Goal: Task Accomplishment & Management: Use online tool/utility

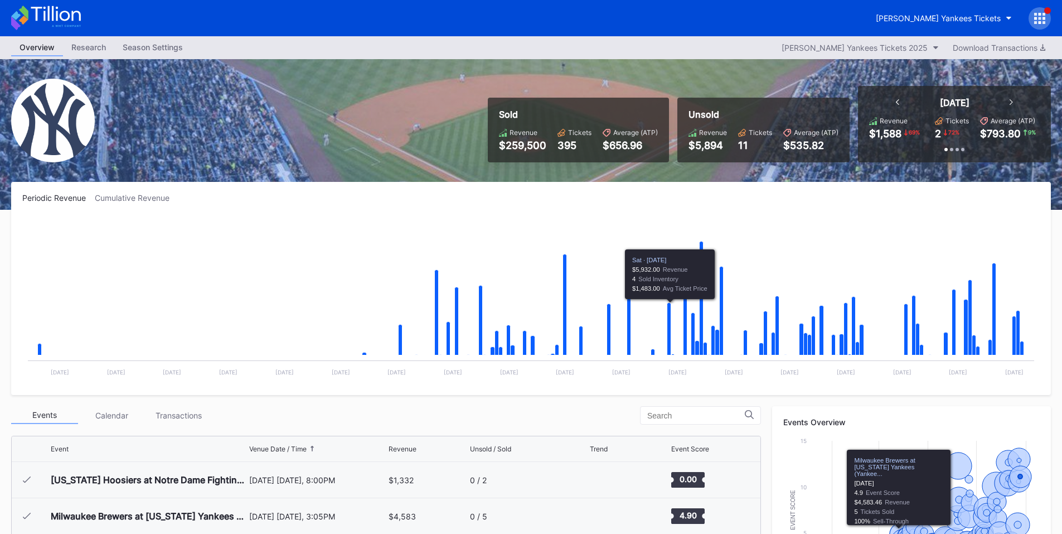
scroll to position [4056, 0]
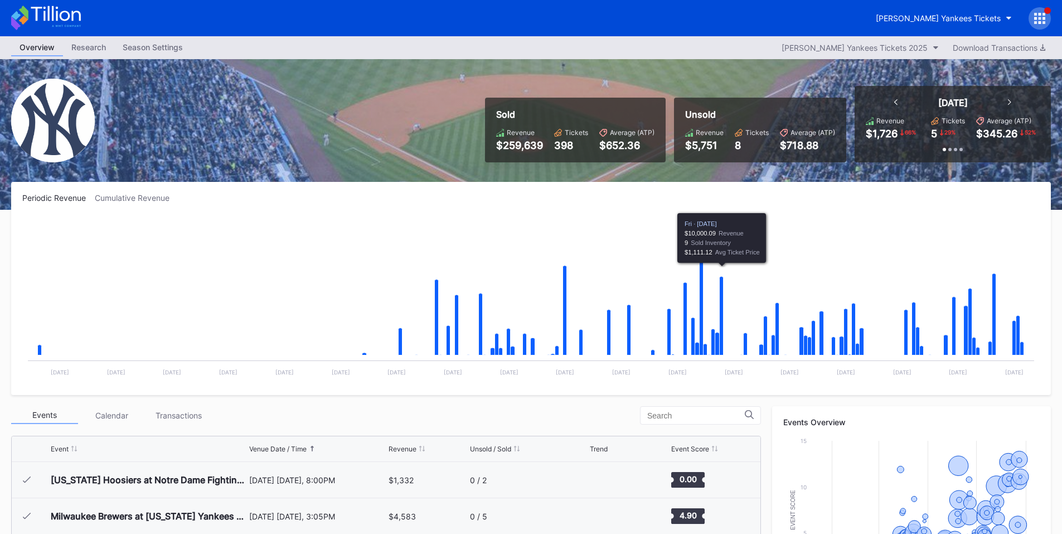
scroll to position [309, 0]
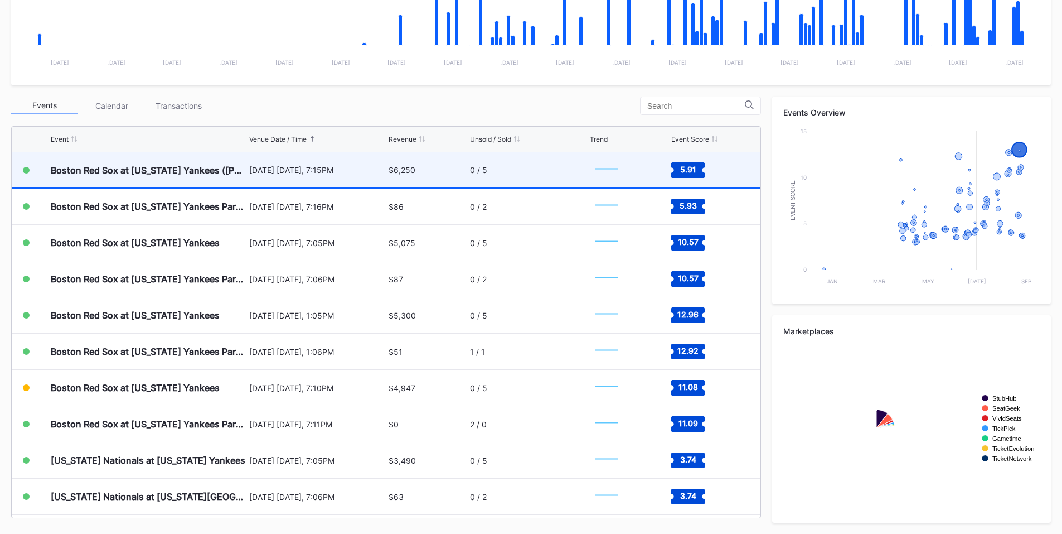
click at [367, 180] on div "[DATE] [DATE], 7:15PM" at bounding box center [317, 169] width 137 height 35
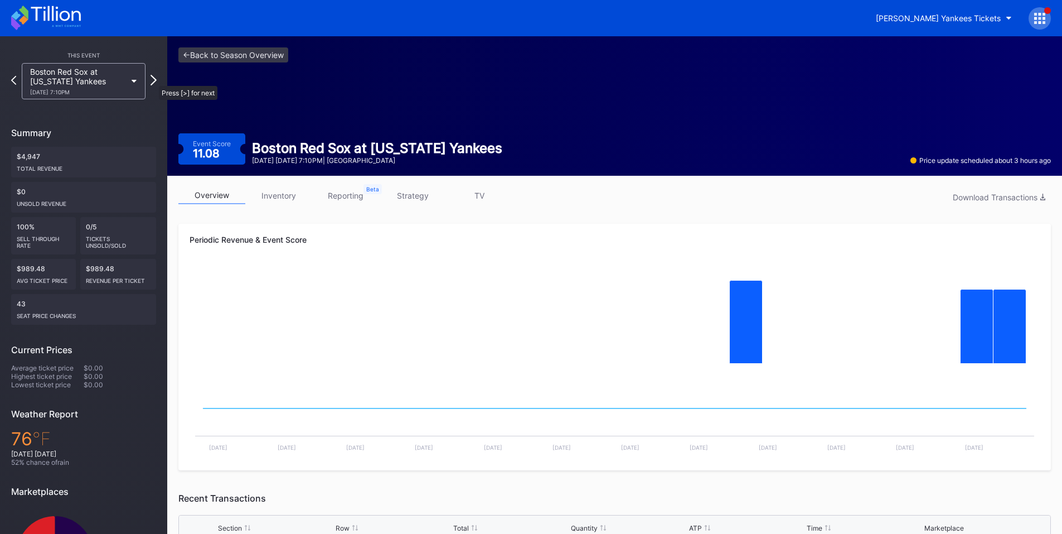
click at [153, 80] on icon at bounding box center [154, 80] width 6 height 11
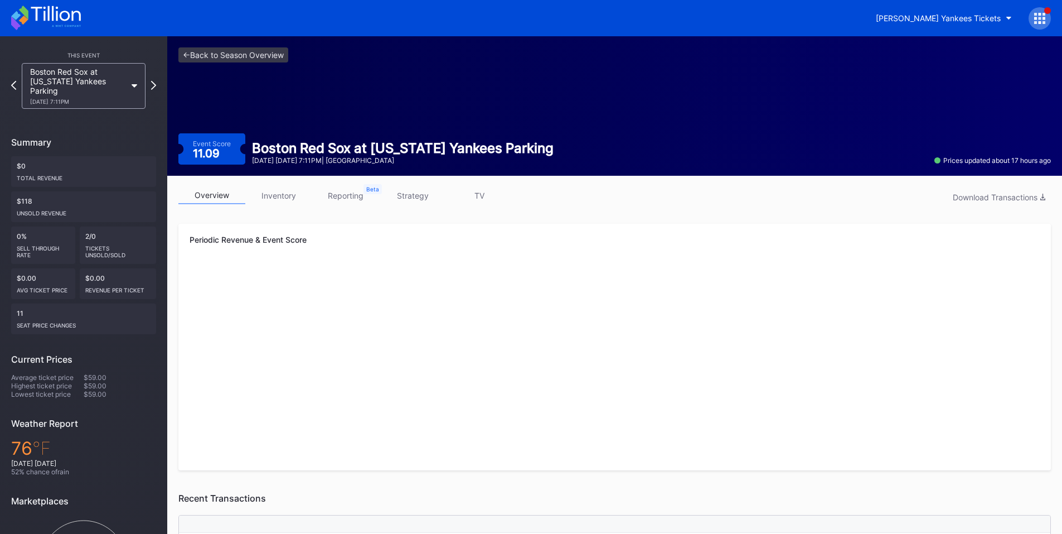
click at [153, 81] on icon at bounding box center [153, 85] width 5 height 9
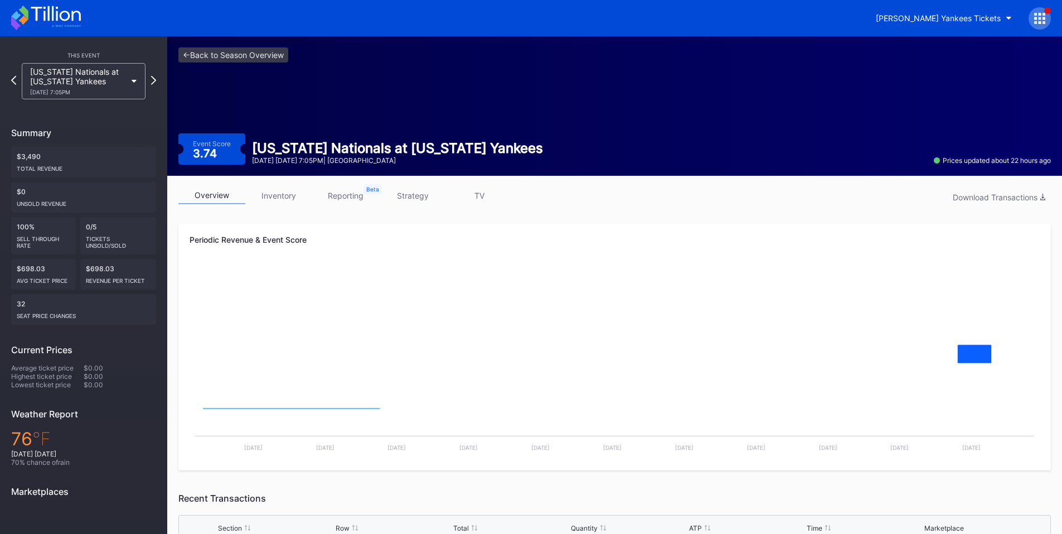
click at [153, 80] on icon at bounding box center [153, 80] width 5 height 9
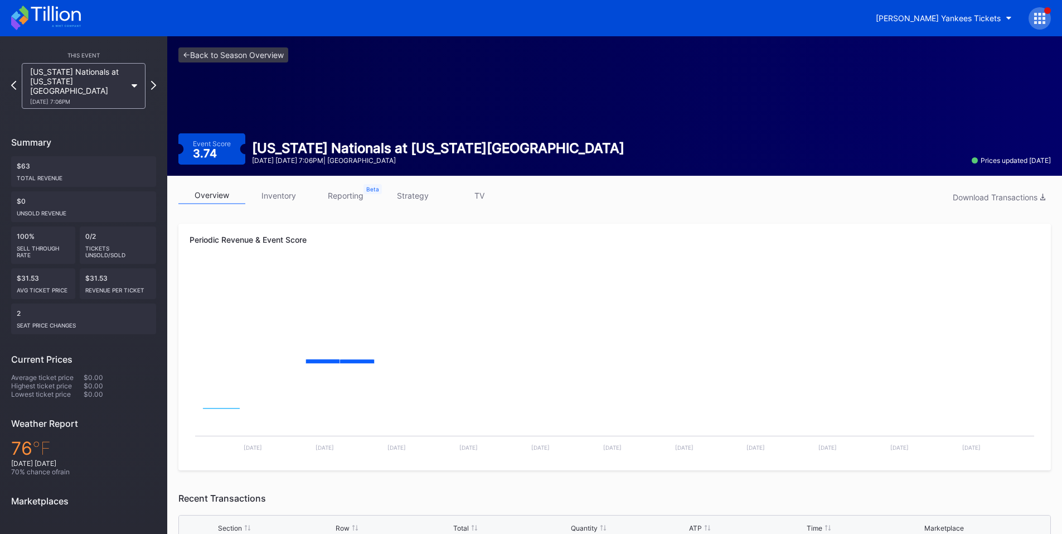
click at [153, 81] on icon at bounding box center [153, 85] width 5 height 9
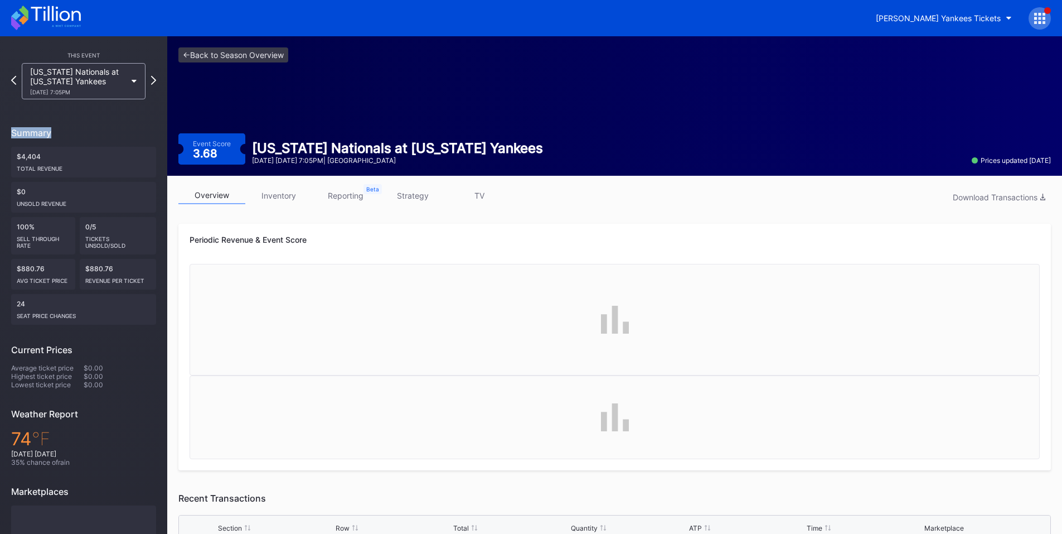
click at [153, 80] on icon at bounding box center [153, 80] width 5 height 9
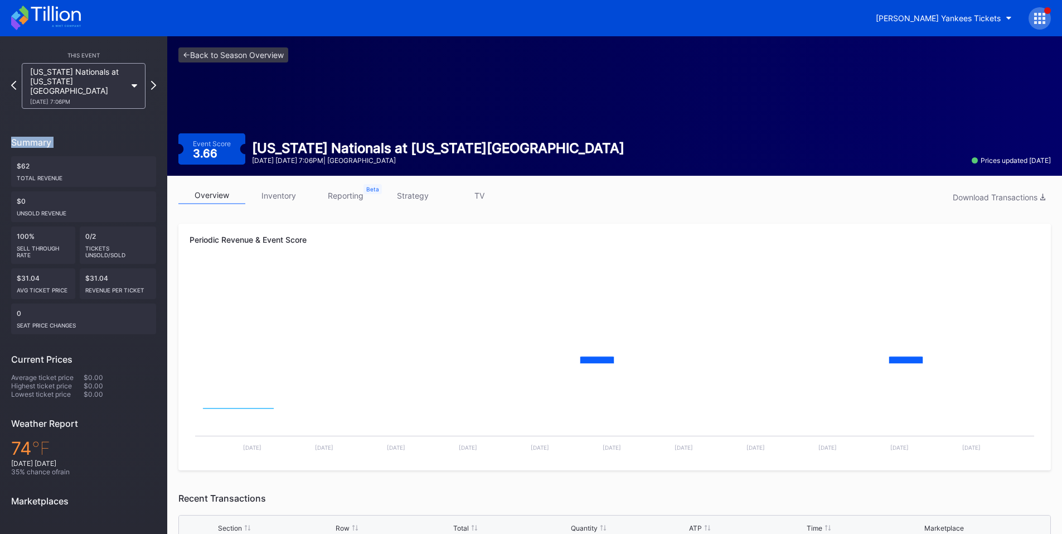
click at [153, 80] on div "[US_STATE] Nationals at [US_STATE][GEOGRAPHIC_DATA] [DATE] 7:06PM" at bounding box center [83, 86] width 145 height 46
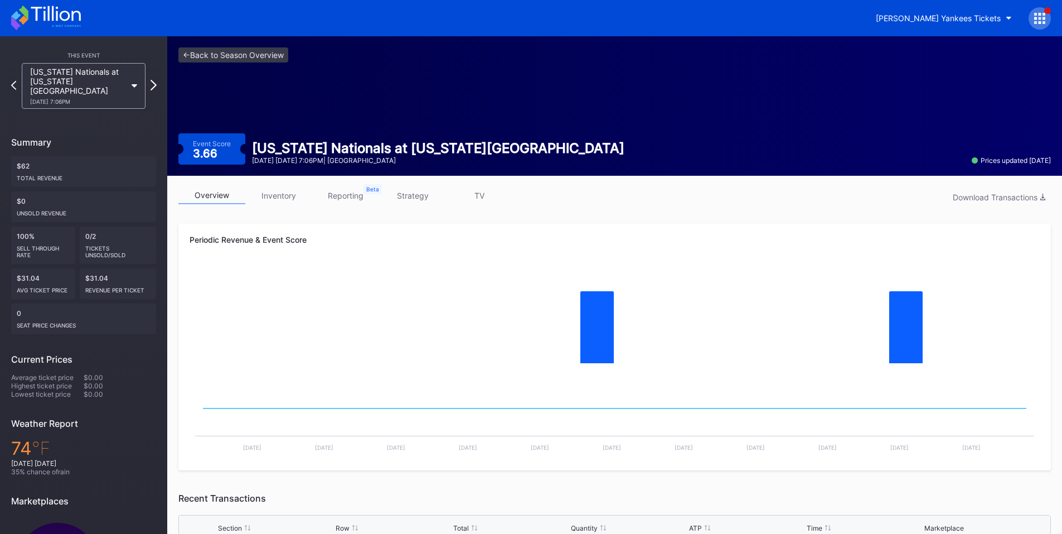
click at [153, 85] on icon at bounding box center [154, 85] width 6 height 11
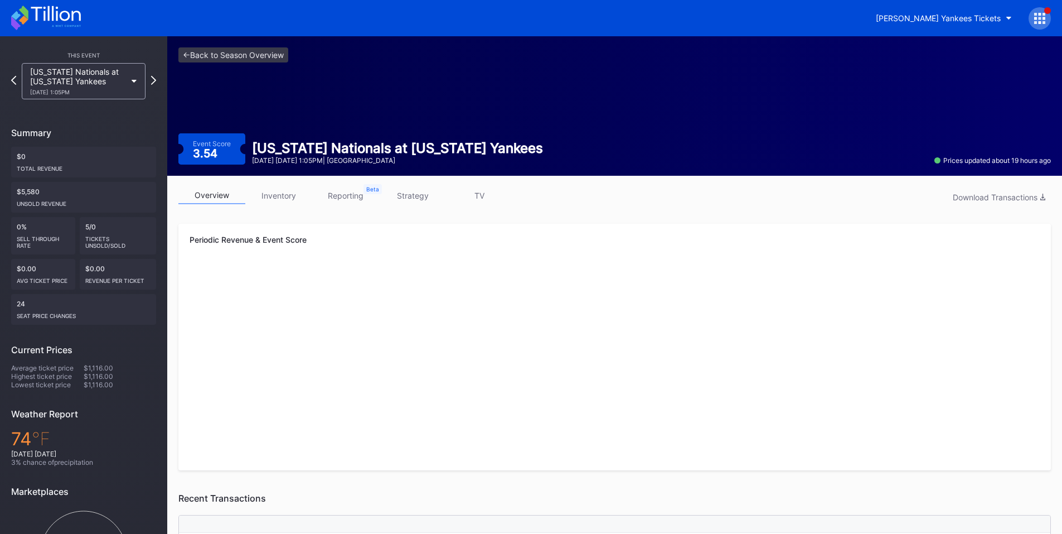
click at [153, 85] on icon at bounding box center [153, 80] width 5 height 9
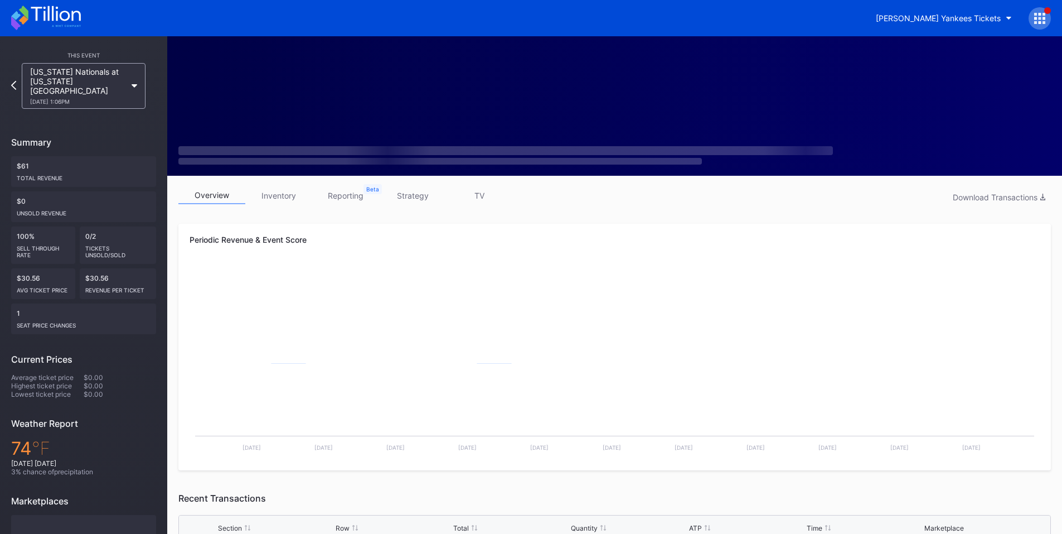
click at [153, 85] on div "[US_STATE] Nationals at [US_STATE][GEOGRAPHIC_DATA] [DATE] 1:06PM" at bounding box center [83, 86] width 145 height 46
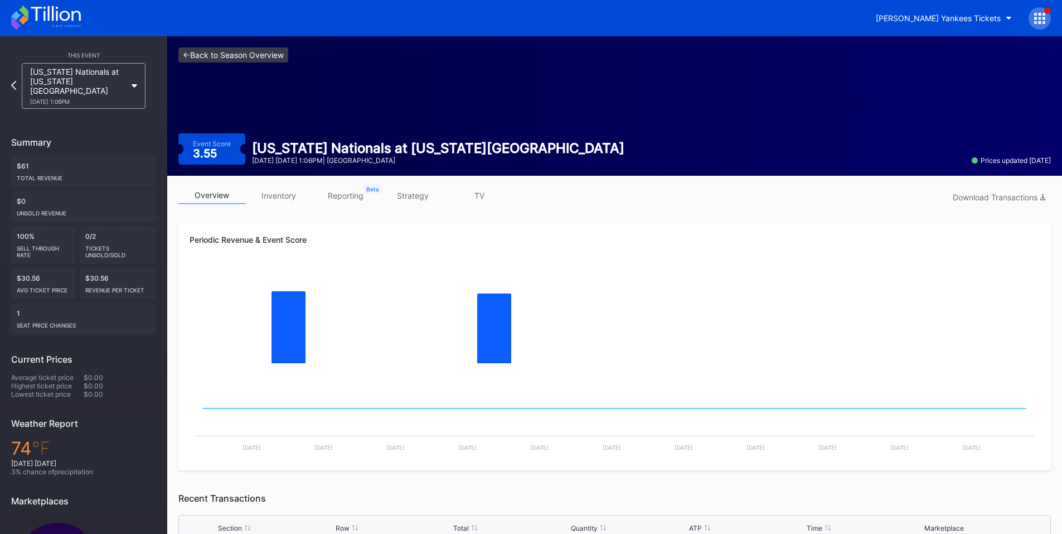
click at [264, 55] on link "<- Back to Season Overview" at bounding box center [233, 54] width 110 height 15
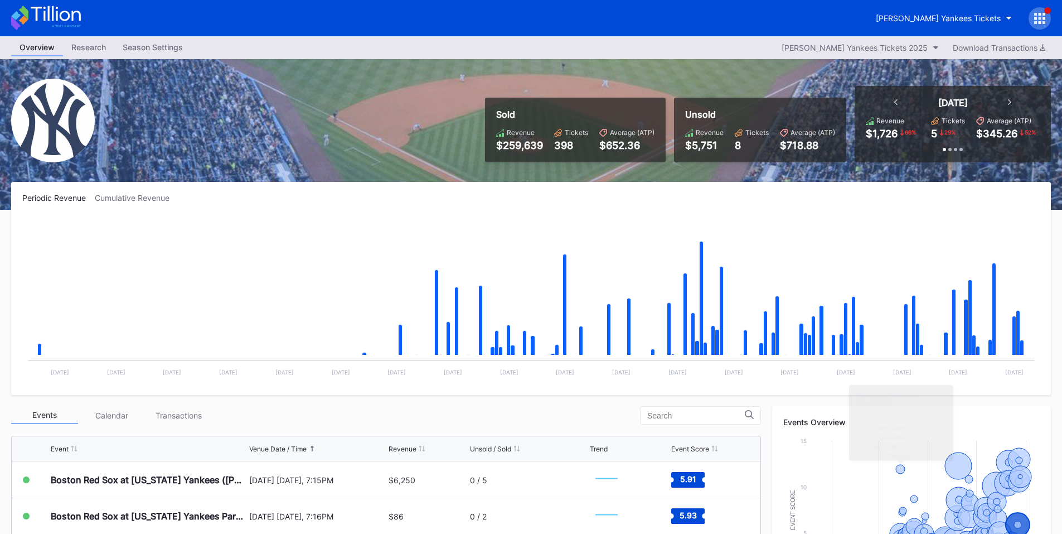
click at [1033, 13] on div at bounding box center [1040, 18] width 22 height 22
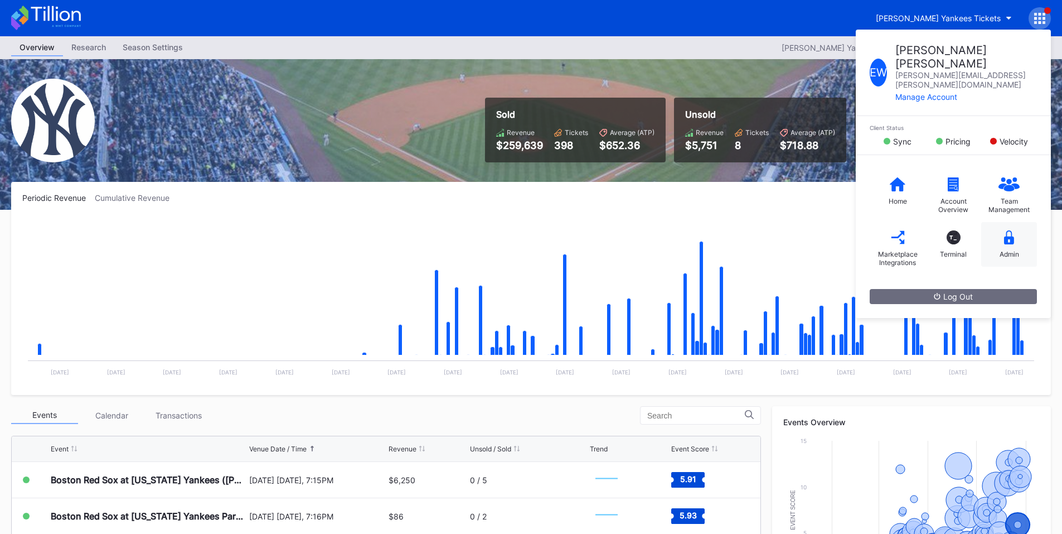
click at [1005, 230] on icon at bounding box center [1009, 237] width 10 height 14
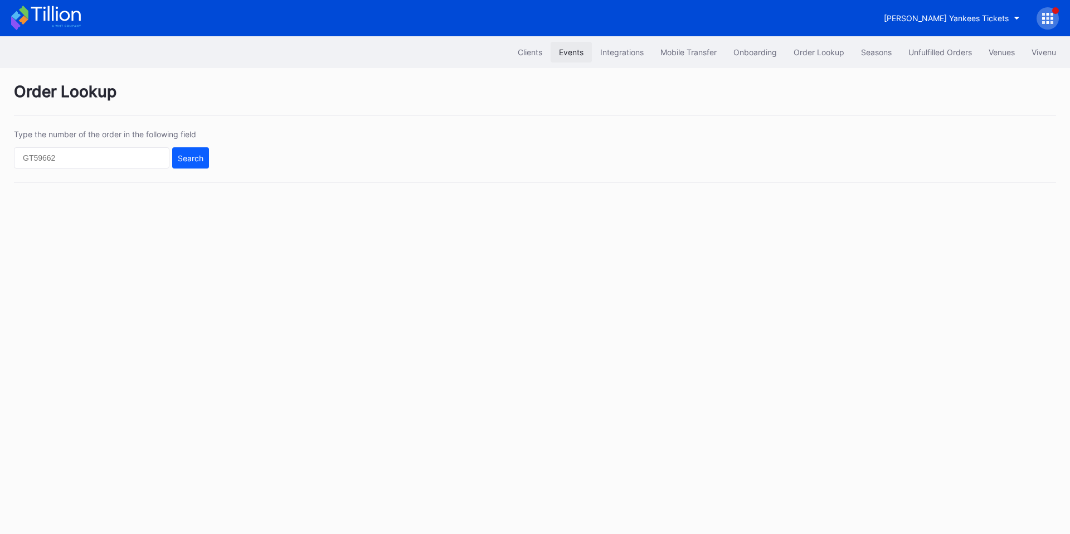
click at [582, 51] on button "Events" at bounding box center [571, 52] width 41 height 21
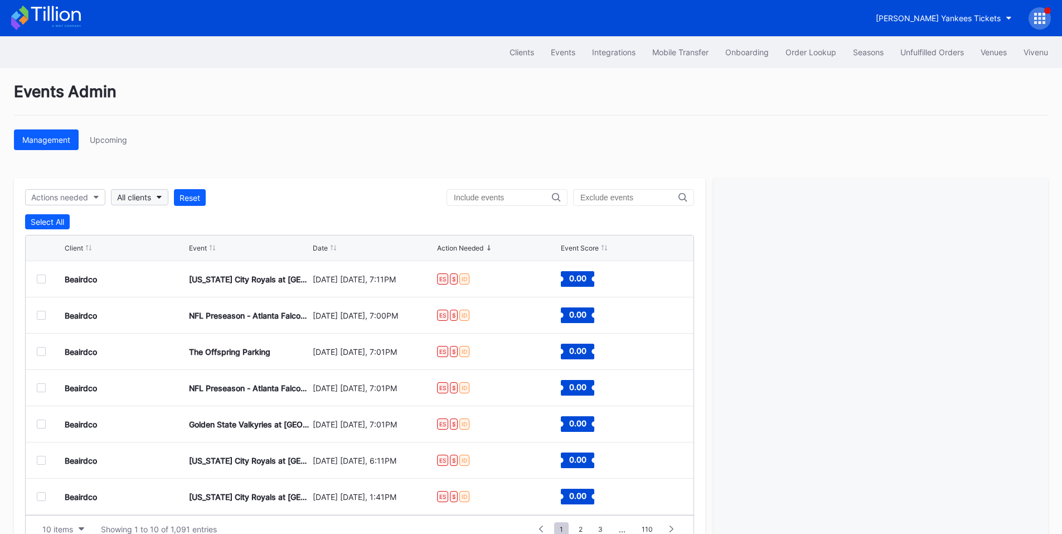
click at [157, 197] on button "All clients" at bounding box center [139, 197] width 57 height 16
type input "[PERSON_NAME]"
drag, startPoint x: 151, startPoint y: 241, endPoint x: 158, endPoint y: 235, distance: 9.9
click at [152, 241] on div "[PERSON_NAME] Yankees Tickets" at bounding box center [183, 247] width 142 height 21
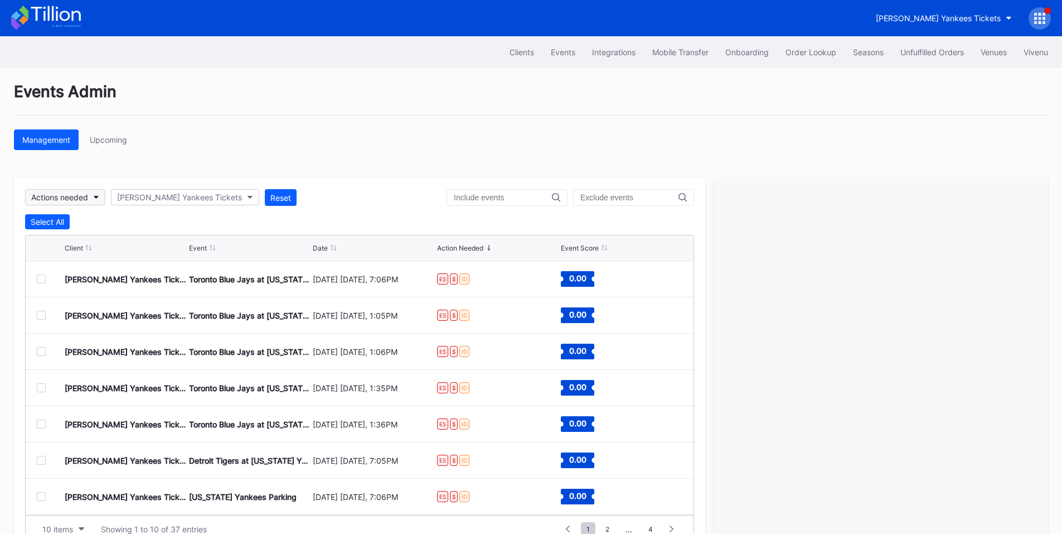
click at [60, 193] on div "Actions needed" at bounding box center [59, 196] width 57 height 9
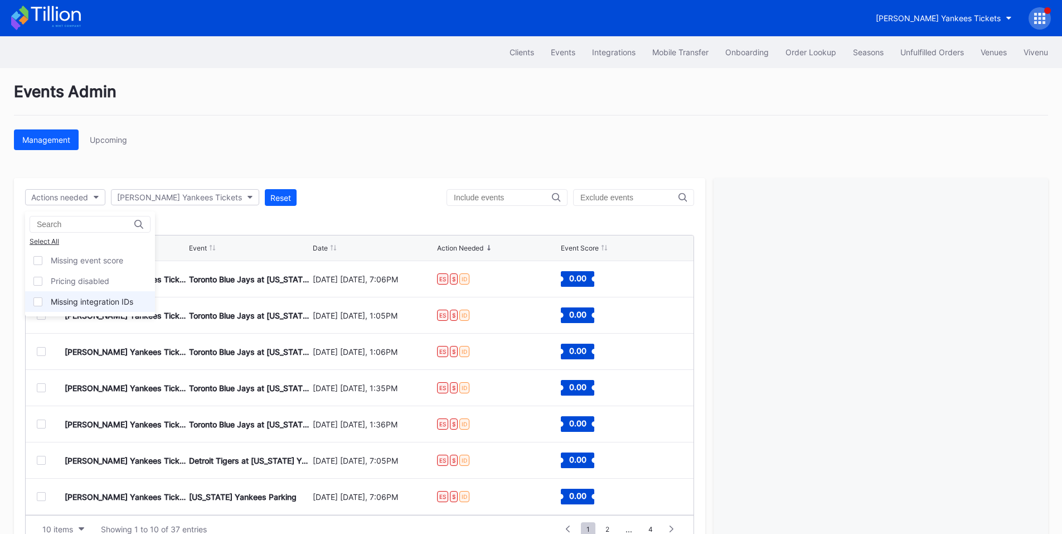
click at [96, 298] on div "Missing integration IDs" at bounding box center [92, 301] width 83 height 9
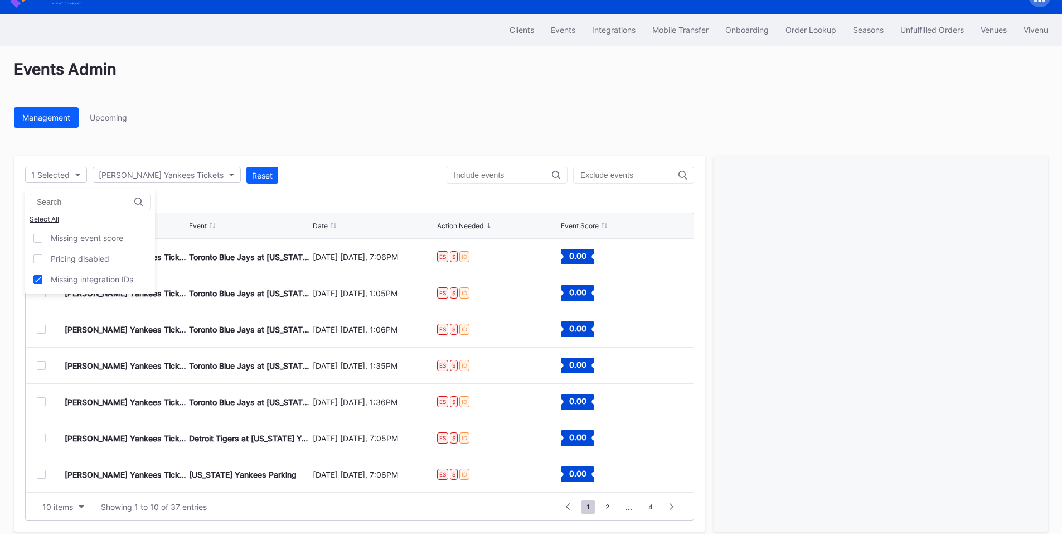
scroll to position [34, 0]
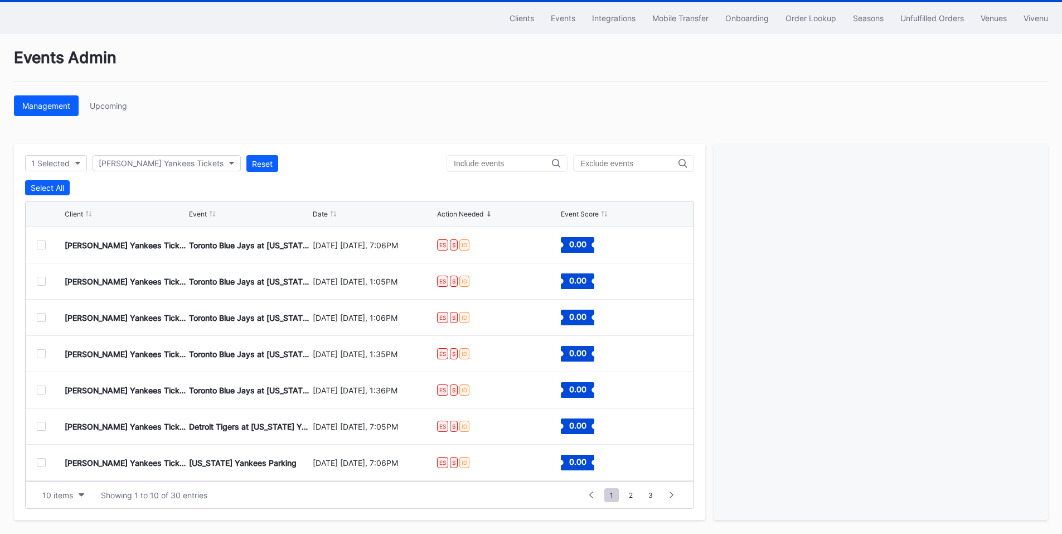
click at [629, 160] on input "text" at bounding box center [629, 163] width 98 height 9
type input "parking"
click at [415, 120] on div "Events Admin Management Upcoming 1 Selected [PERSON_NAME] Yankees Tickets Reset…" at bounding box center [531, 284] width 1062 height 500
click at [43, 244] on div at bounding box center [41, 244] width 9 height 9
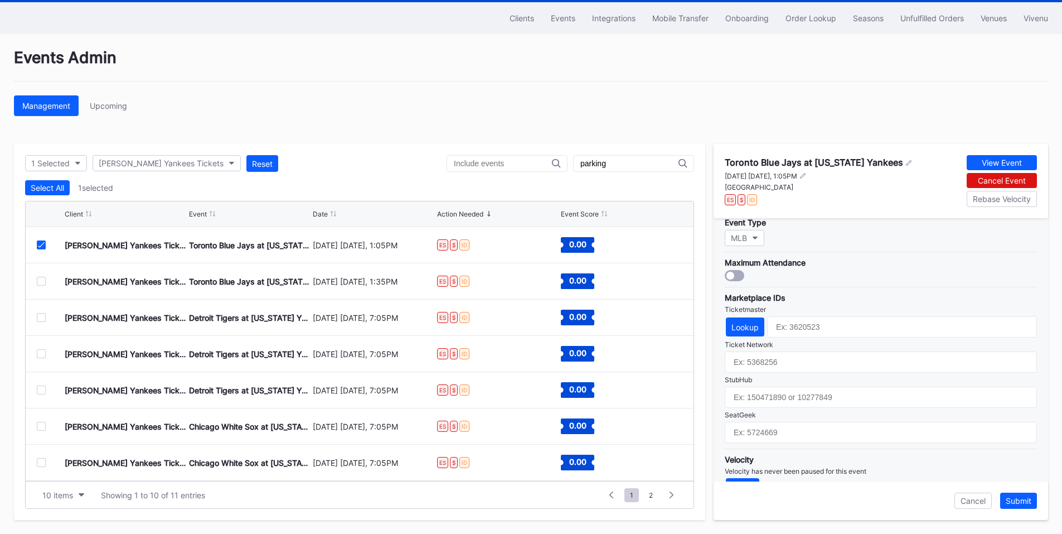
scroll to position [327, 0]
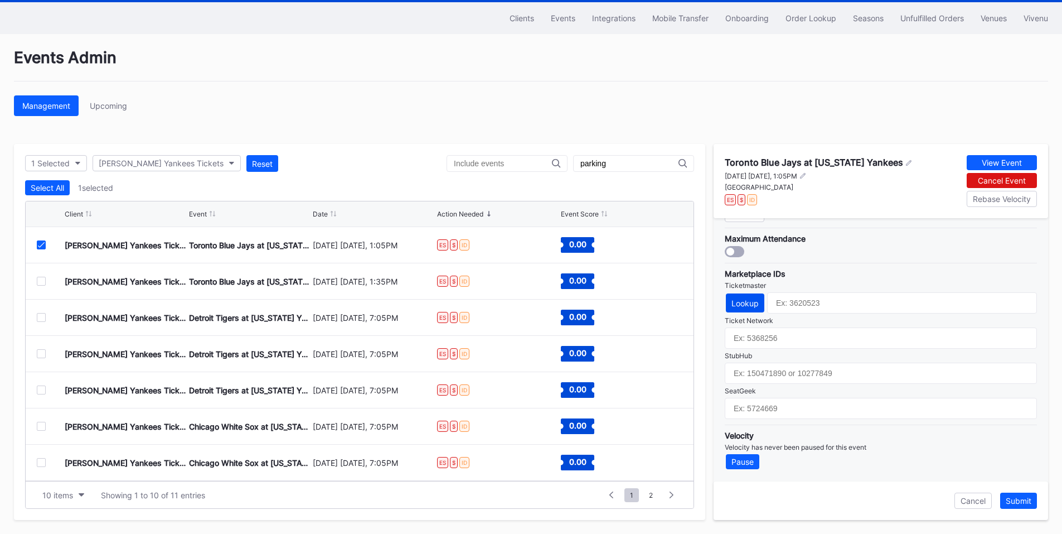
click at [749, 306] on div "Lookup" at bounding box center [744, 302] width 27 height 9
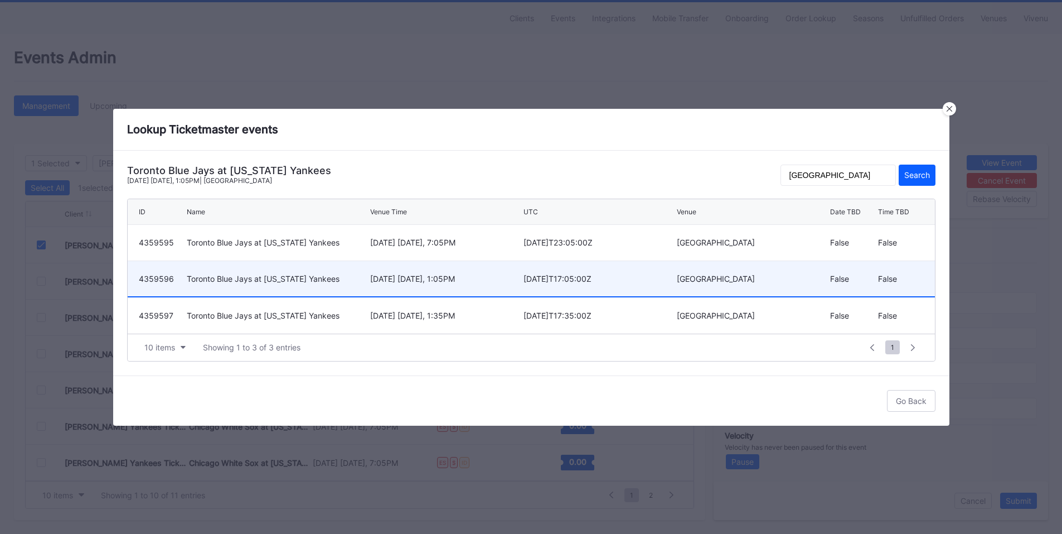
click at [473, 277] on div "[DATE] [DATE], 1:05PM" at bounding box center [445, 278] width 151 height 9
type input "4359596"
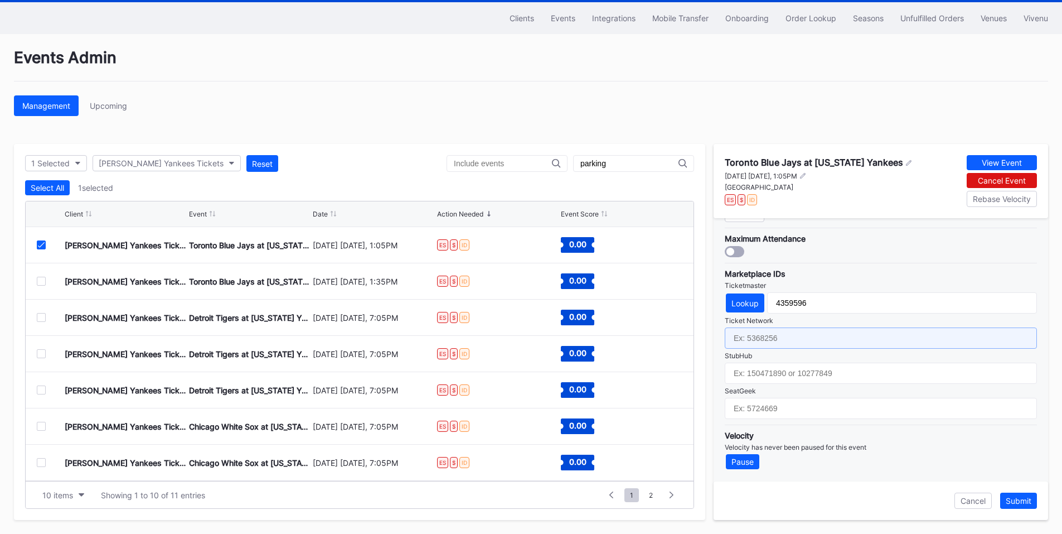
click at [815, 338] on input "text" at bounding box center [881, 337] width 312 height 21
paste input "6574747"
type input "6574747"
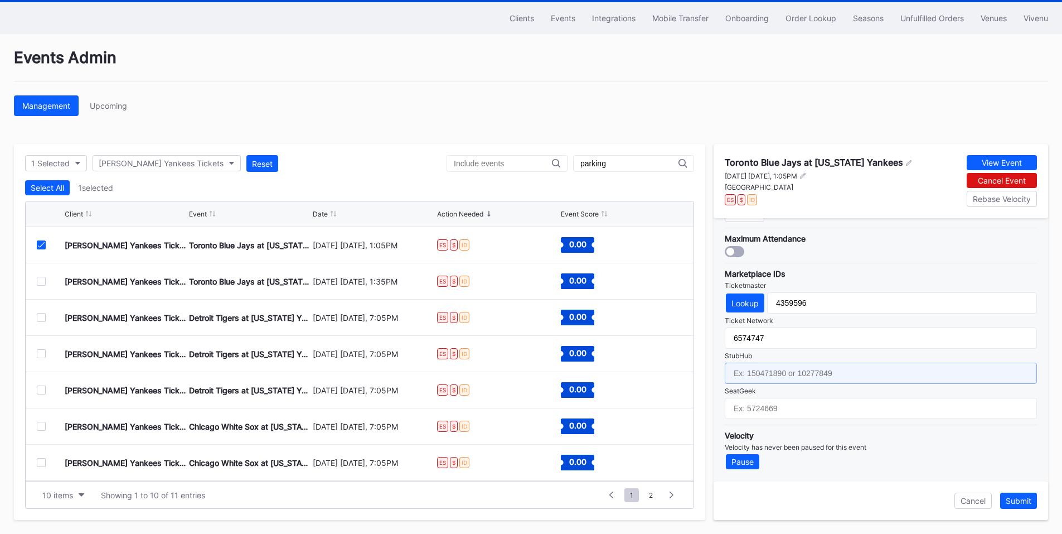
click at [773, 367] on input "text" at bounding box center [881, 372] width 312 height 21
paste input "154625011"
type input "154625011"
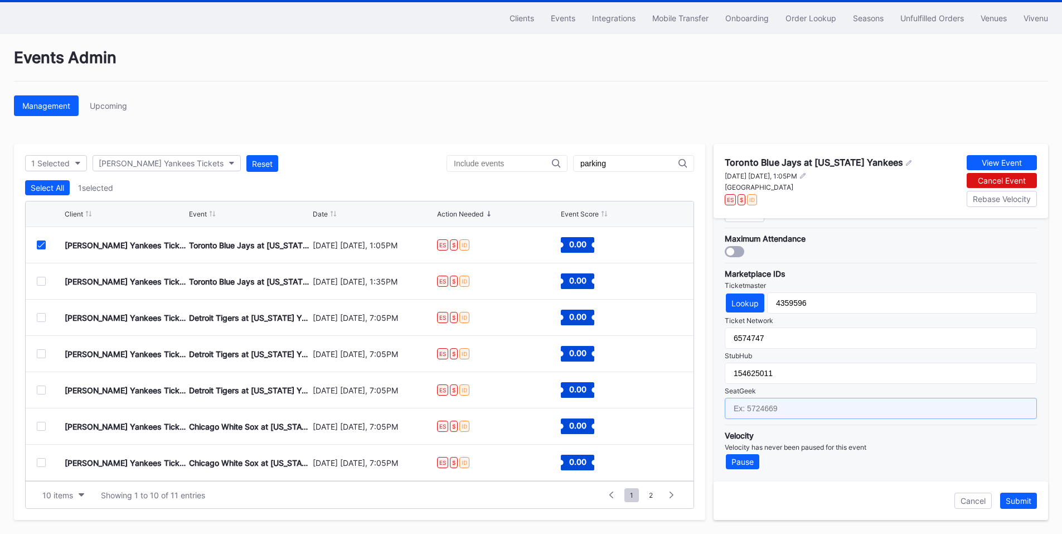
click at [763, 405] on input "text" at bounding box center [881, 408] width 312 height 21
paste input "17022815"
type input "17022815"
click at [1020, 498] on div "Submit" at bounding box center [1019, 500] width 26 height 9
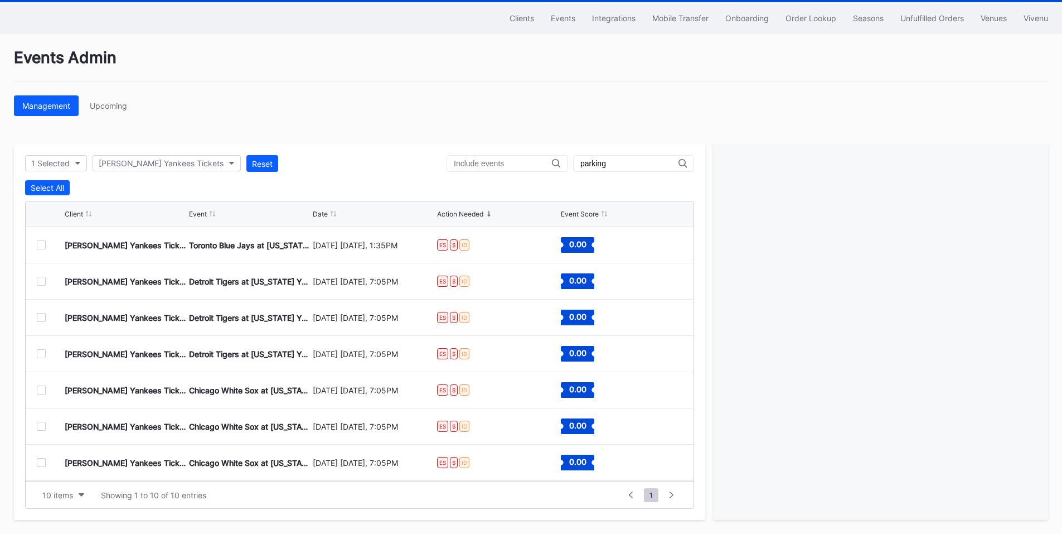
click at [40, 241] on div at bounding box center [41, 244] width 9 height 9
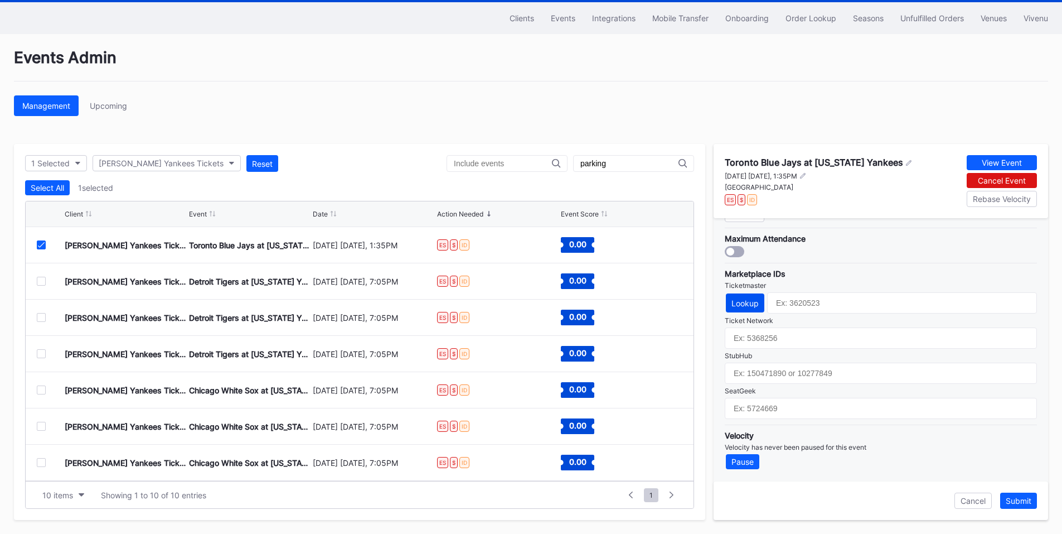
click at [756, 301] on div "Lookup" at bounding box center [744, 302] width 27 height 9
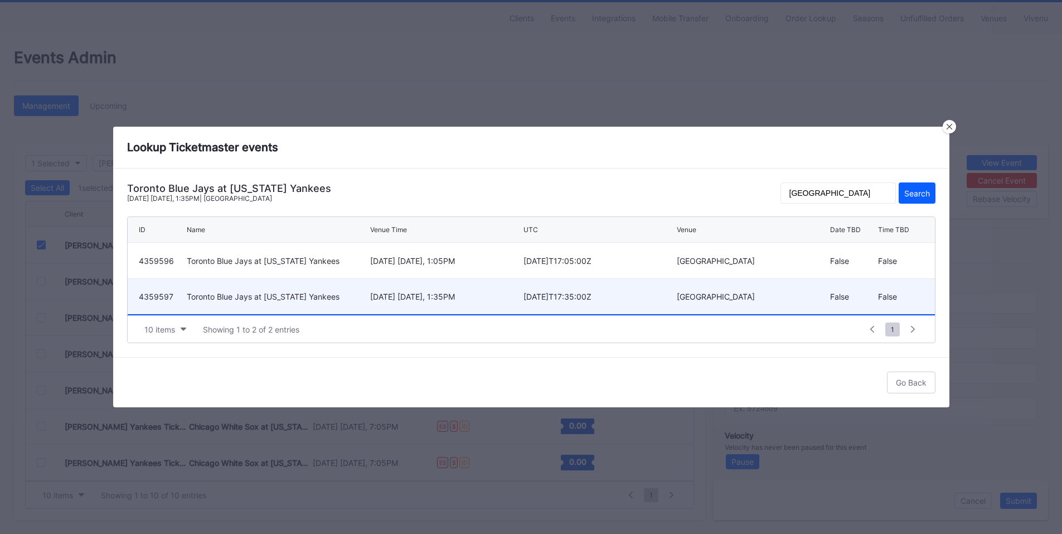
click at [479, 292] on div "[DATE] [DATE], 1:35PM" at bounding box center [445, 296] width 151 height 9
type input "4359597"
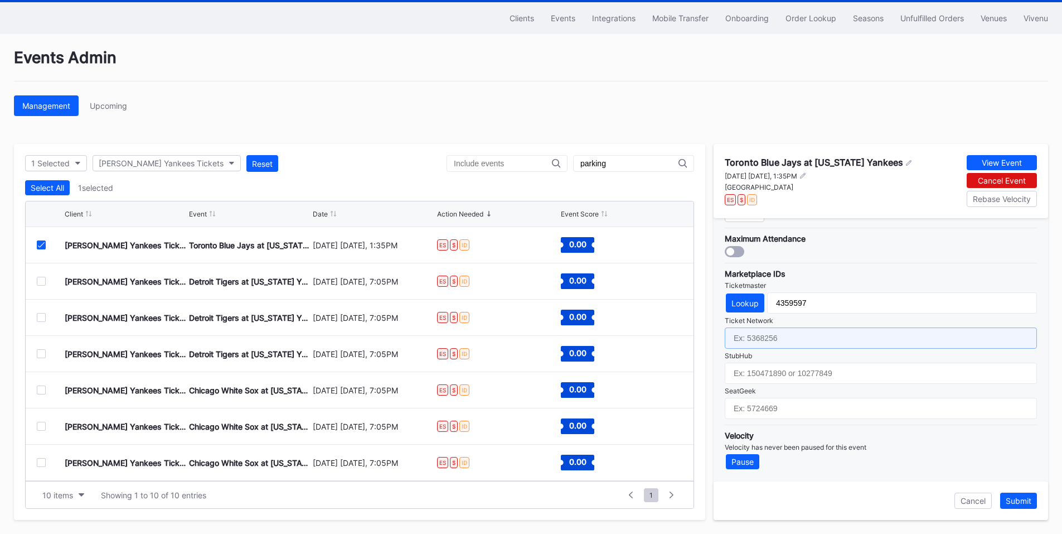
click at [815, 342] on input "text" at bounding box center [881, 337] width 312 height 21
paste input "6574748"
type input "6574748"
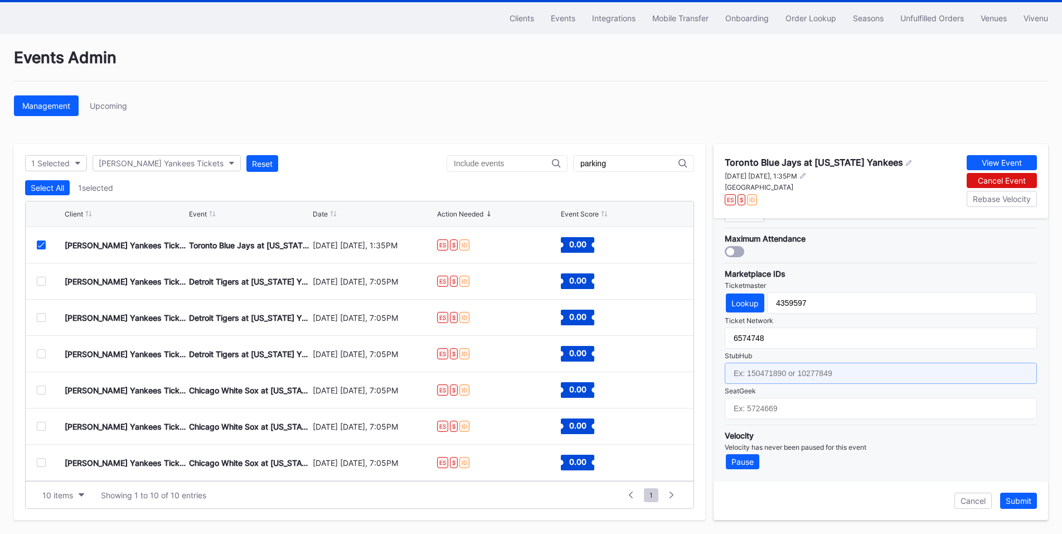
drag, startPoint x: 764, startPoint y: 374, endPoint x: 782, endPoint y: 362, distance: 21.8
click at [764, 374] on input "text" at bounding box center [881, 372] width 312 height 21
paste input "154625012"
type input "154625012"
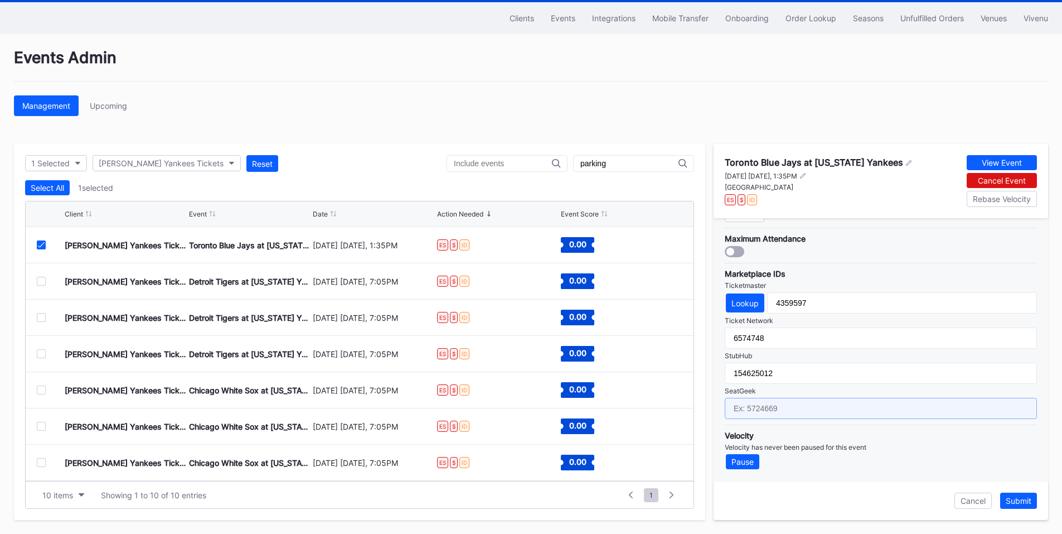
click at [753, 412] on input "text" at bounding box center [881, 408] width 312 height 21
paste input "17022814"
type input "17022814"
click at [1025, 496] on div "Submit" at bounding box center [1019, 500] width 26 height 9
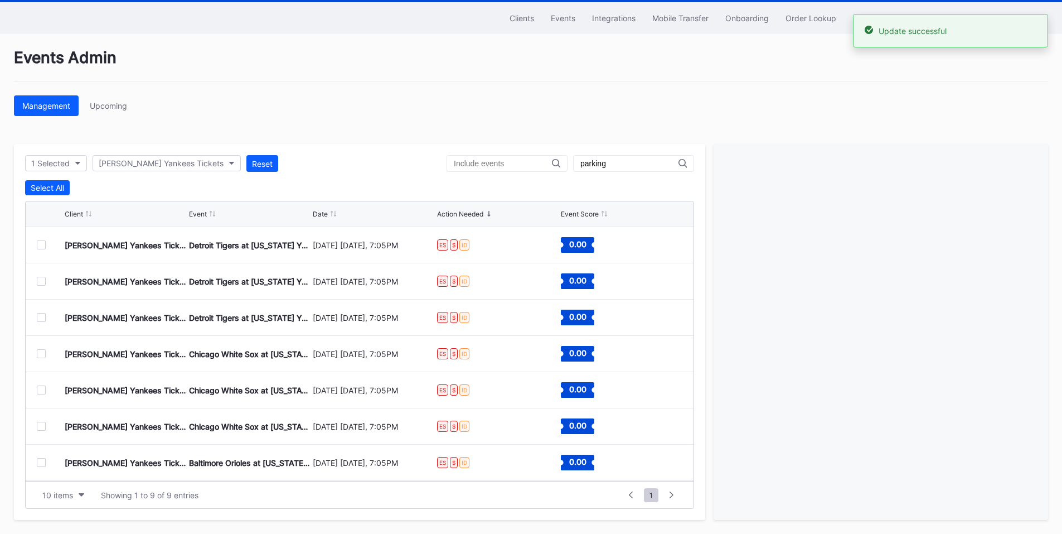
click at [41, 245] on div at bounding box center [41, 244] width 9 height 9
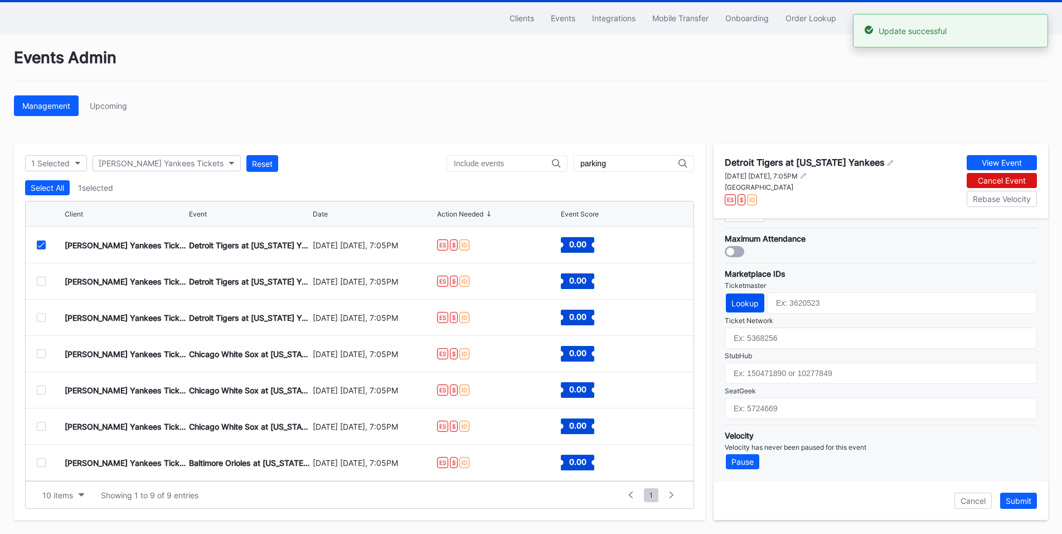
click at [748, 304] on div "Lookup" at bounding box center [744, 302] width 27 height 9
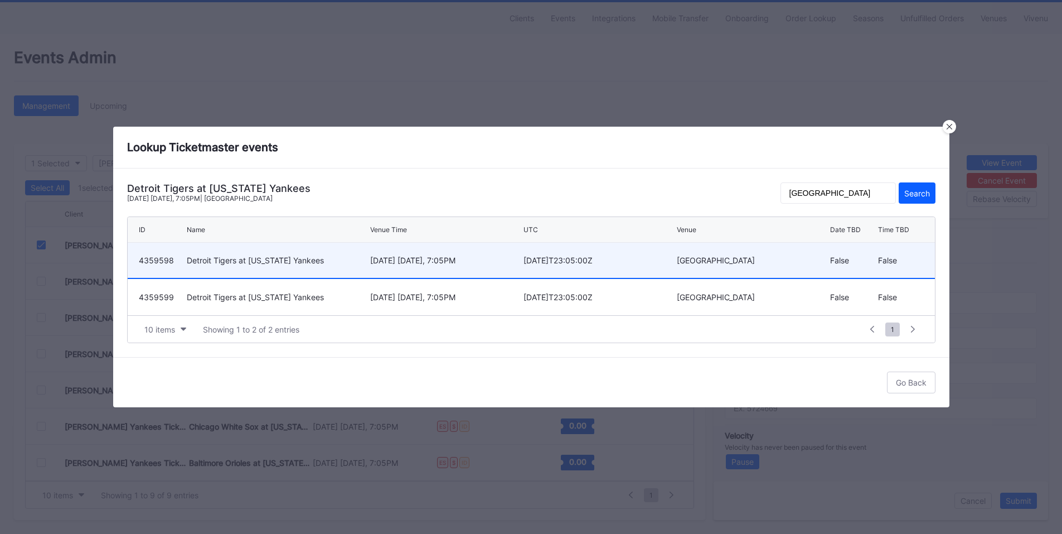
click at [463, 256] on div "[DATE] [DATE], 7:05PM" at bounding box center [445, 259] width 151 height 9
type input "4359598"
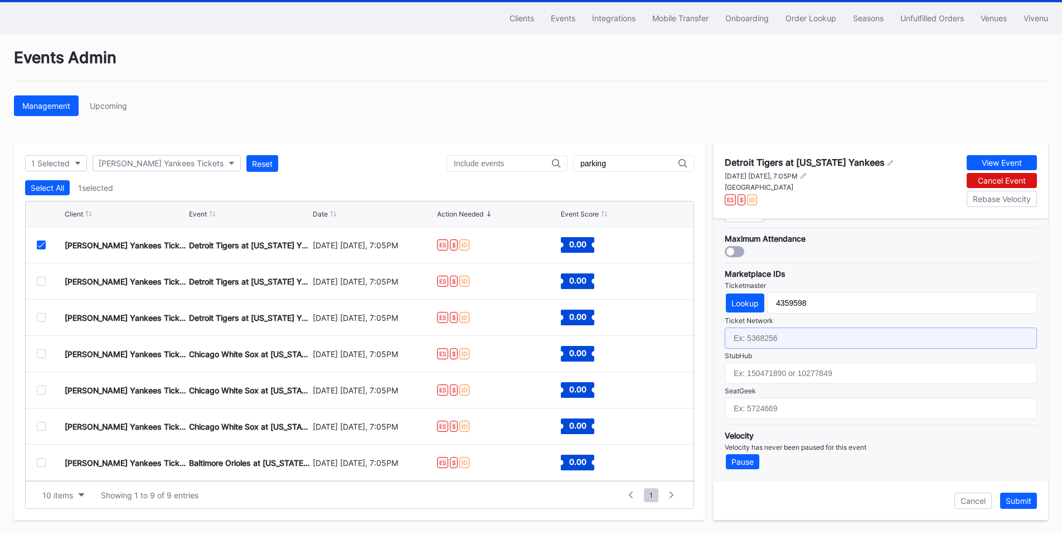
click at [815, 339] on input "text" at bounding box center [881, 337] width 312 height 21
paste input "6574756"
type input "6574756"
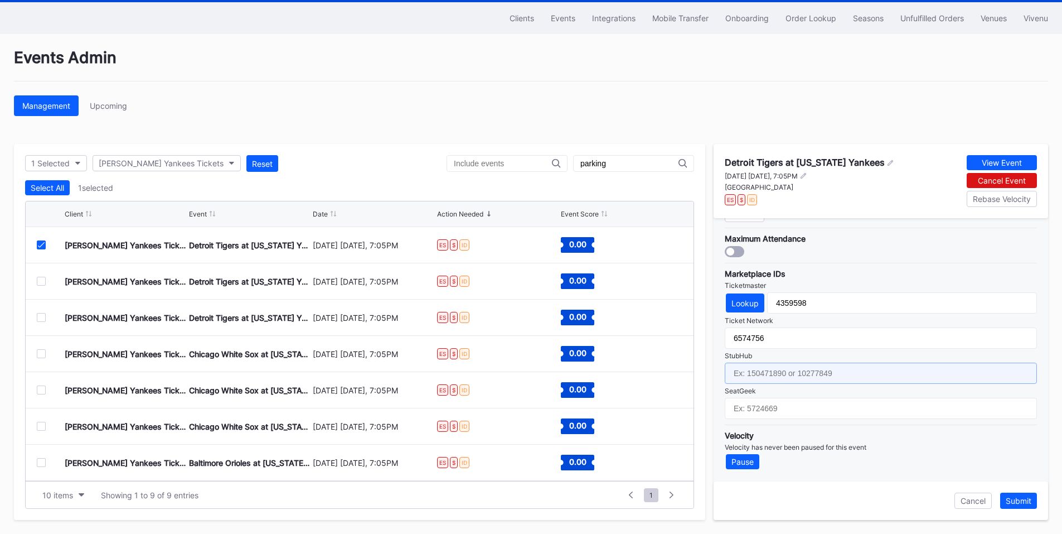
click at [787, 379] on input "text" at bounding box center [881, 372] width 312 height 21
paste input "154625090"
type input "154625090"
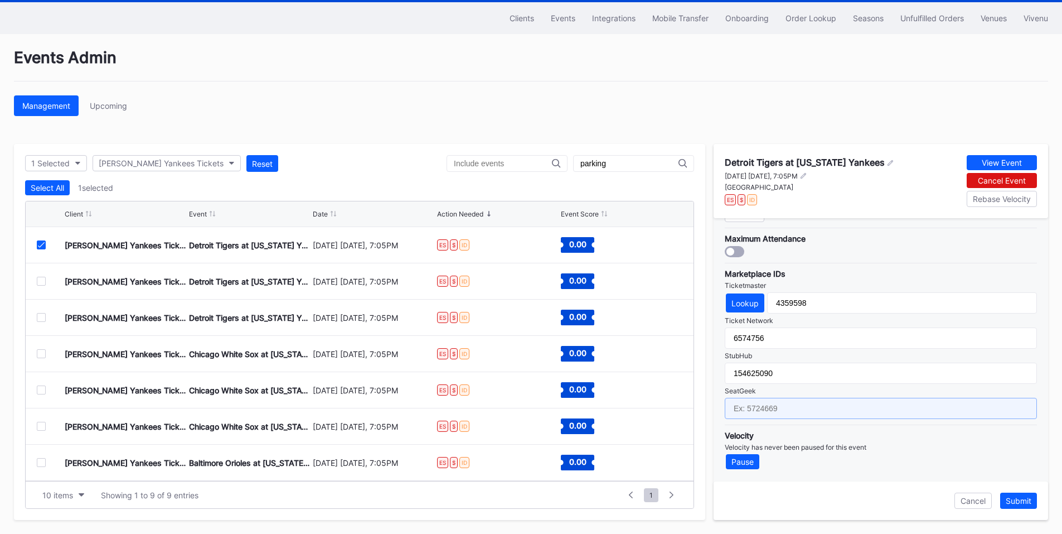
drag, startPoint x: 771, startPoint y: 409, endPoint x: 837, endPoint y: 408, distance: 66.3
click at [771, 409] on input "text" at bounding box center [881, 408] width 312 height 21
paste input "17022816"
type input "17022816"
click at [1014, 500] on div "Submit" at bounding box center [1019, 500] width 26 height 9
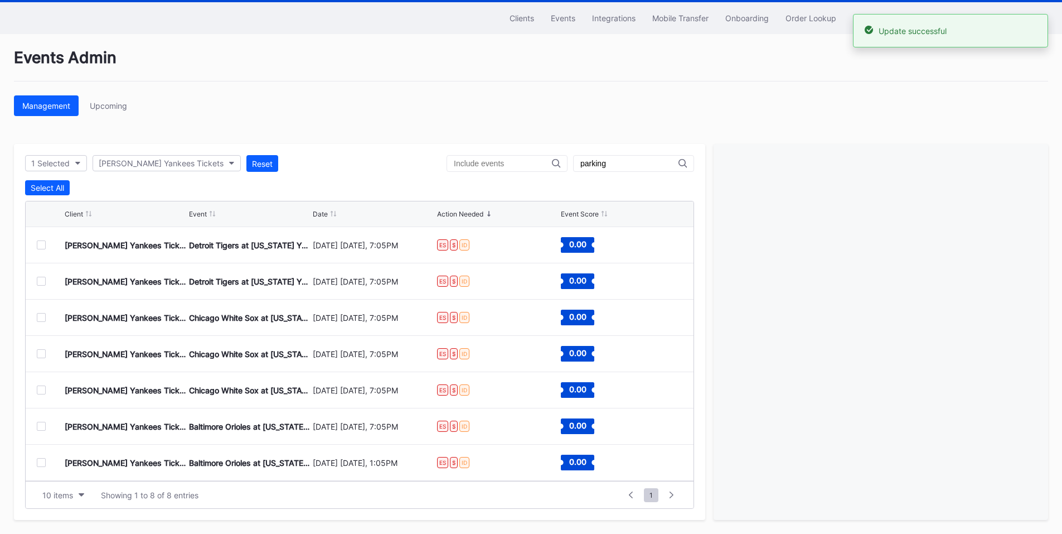
click at [42, 248] on div at bounding box center [41, 244] width 9 height 9
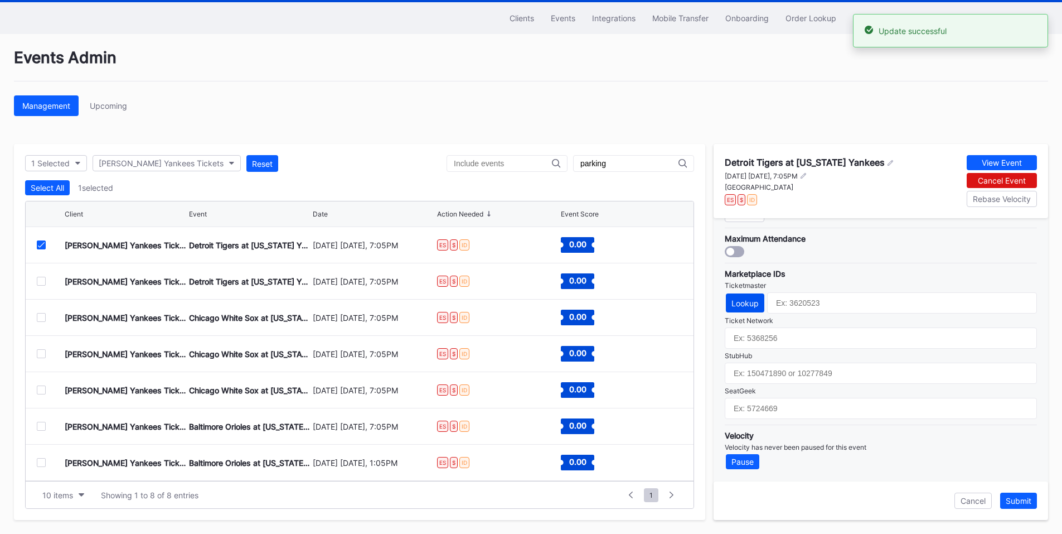
click at [749, 307] on div "Lookup" at bounding box center [744, 302] width 27 height 9
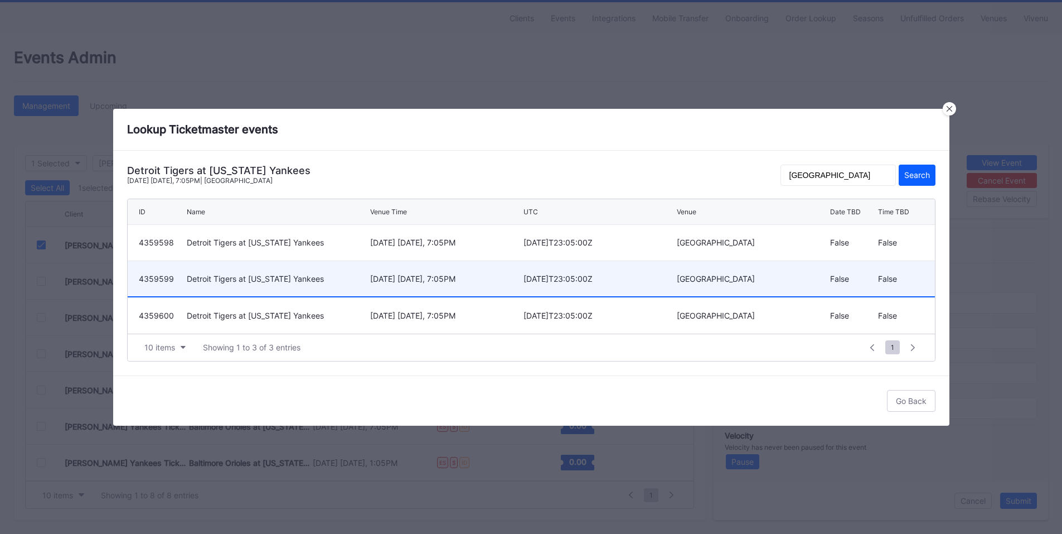
click at [455, 282] on div "[DATE] [DATE], 7:05PM" at bounding box center [445, 278] width 151 height 9
type input "4359599"
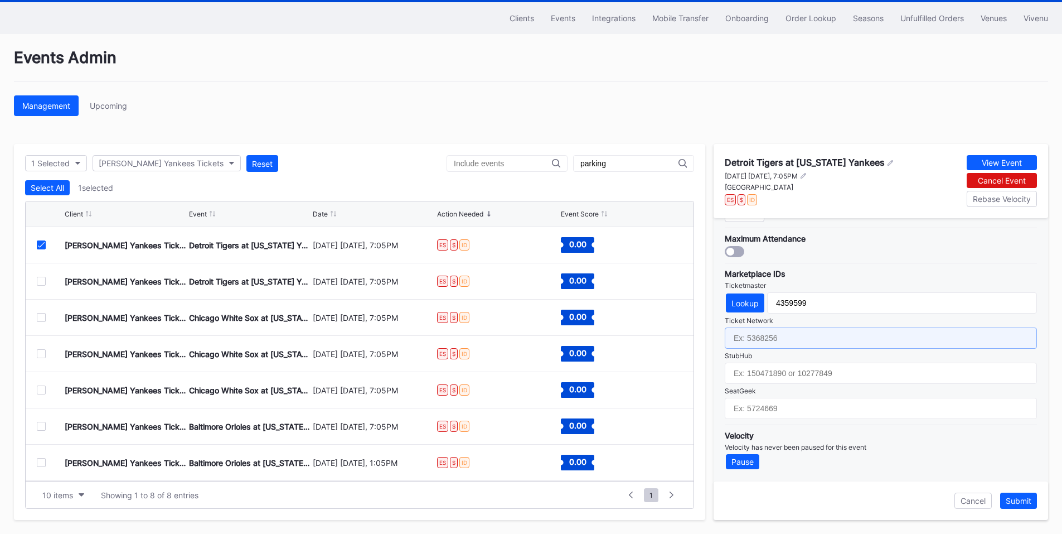
click at [783, 347] on input "text" at bounding box center [881, 337] width 312 height 21
paste input "6574757"
type input "6574757"
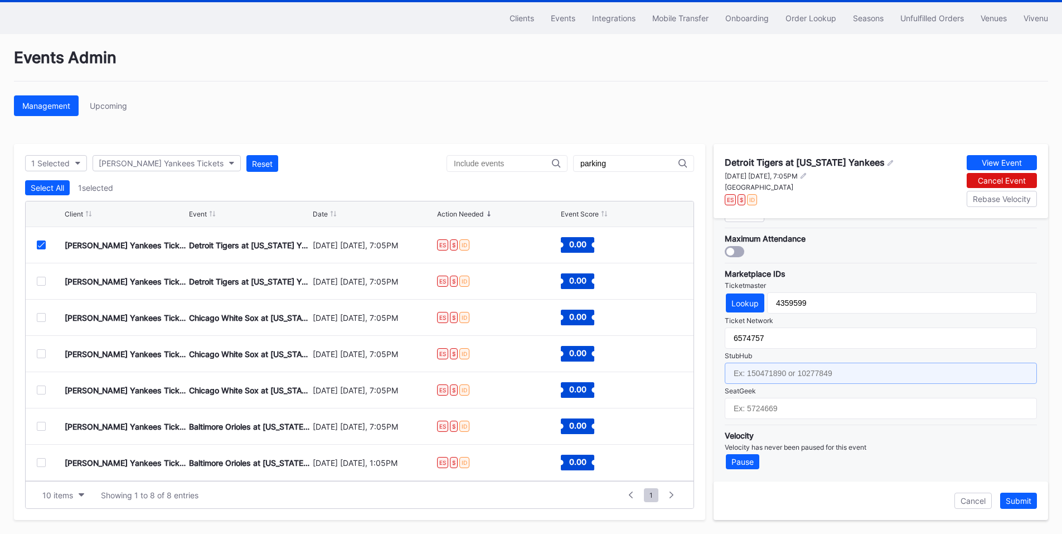
click at [792, 371] on input "text" at bounding box center [881, 372] width 312 height 21
paste input "154625089"
type input "154625089"
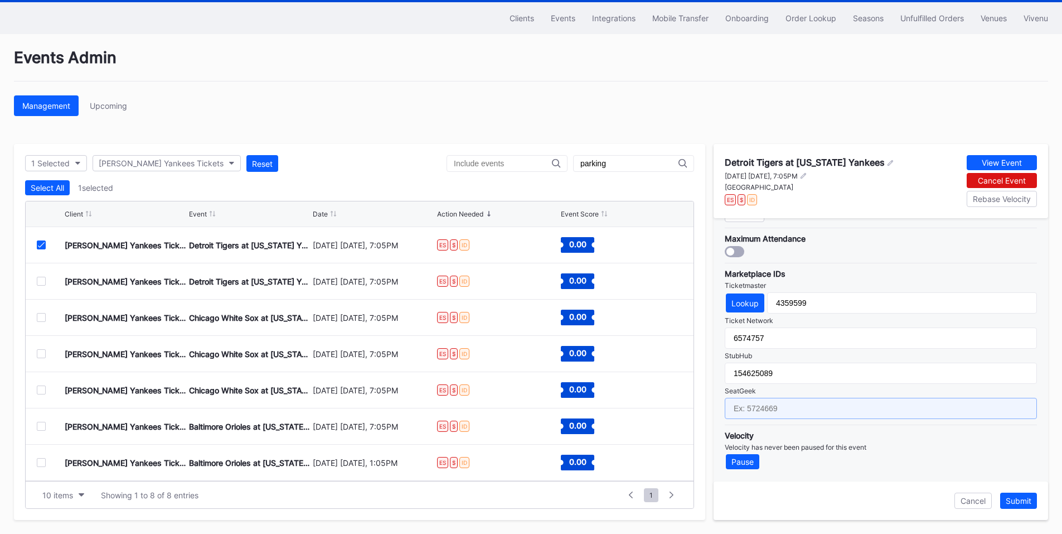
drag, startPoint x: 773, startPoint y: 403, endPoint x: 841, endPoint y: 408, distance: 67.6
click at [774, 403] on input "text" at bounding box center [881, 408] width 312 height 21
paste input "17022817"
type input "17022817"
click at [1014, 501] on div "Submit" at bounding box center [1019, 500] width 26 height 9
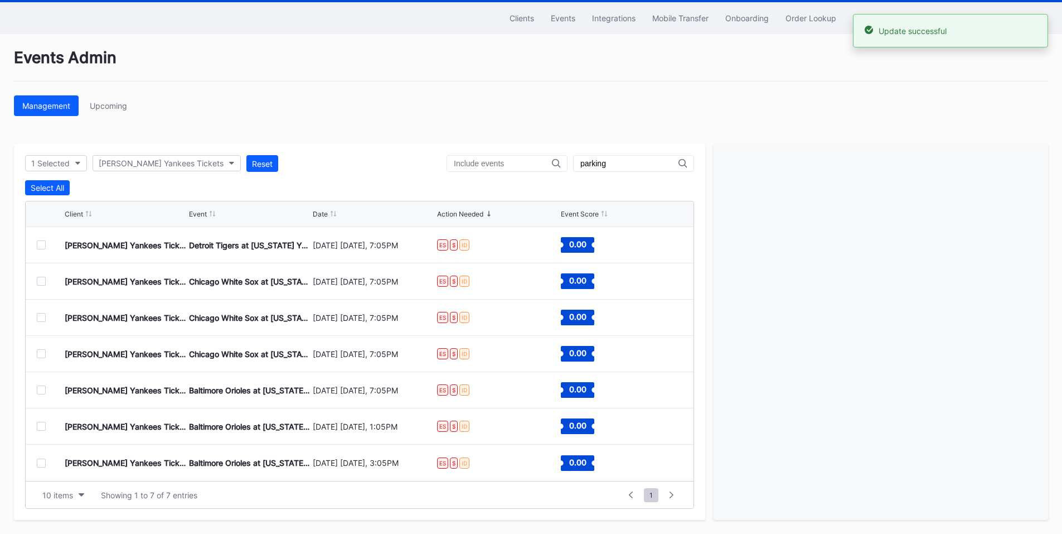
click at [41, 245] on div at bounding box center [41, 244] width 9 height 9
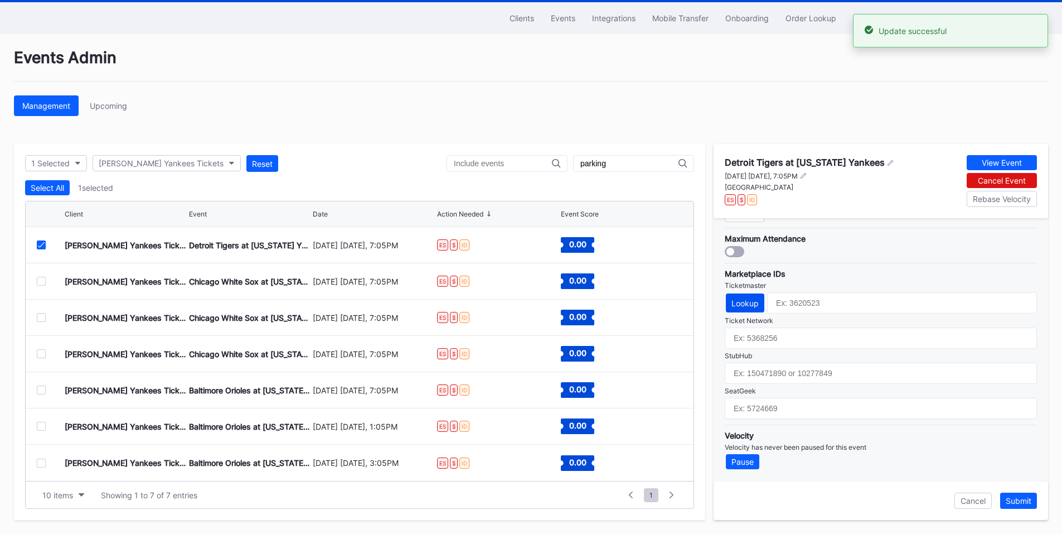
click at [753, 304] on div "Lookup" at bounding box center [744, 302] width 27 height 9
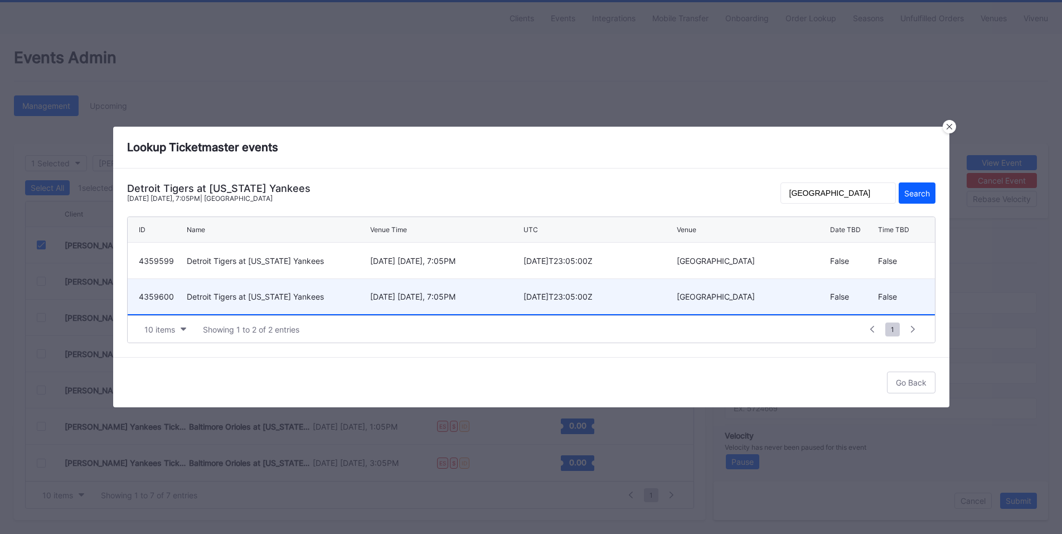
click at [451, 302] on div "[DATE] [DATE], 7:05PM" at bounding box center [445, 296] width 151 height 35
type input "4359600"
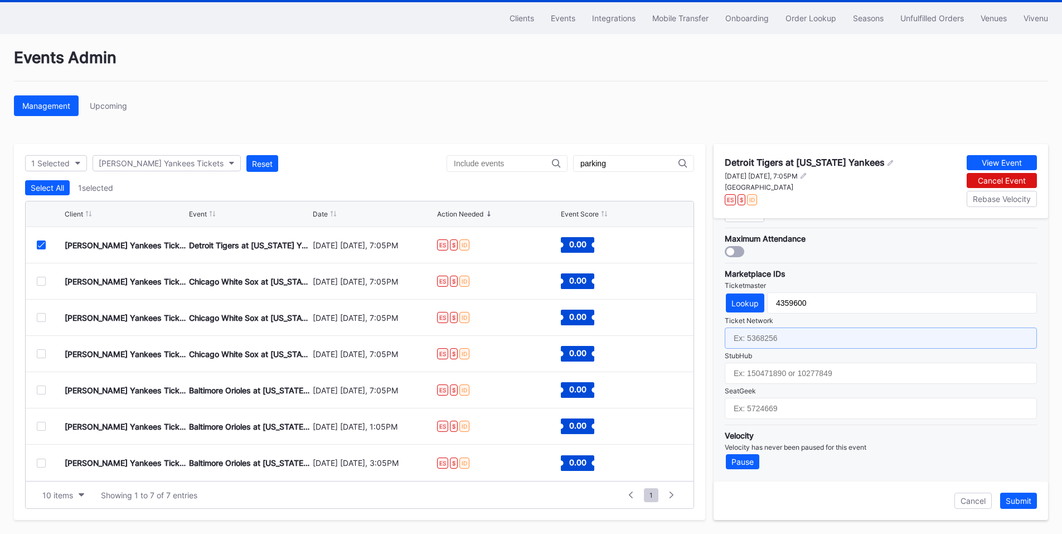
click at [812, 340] on input "text" at bounding box center [881, 337] width 312 height 21
paste input "6574758"
type input "6574758"
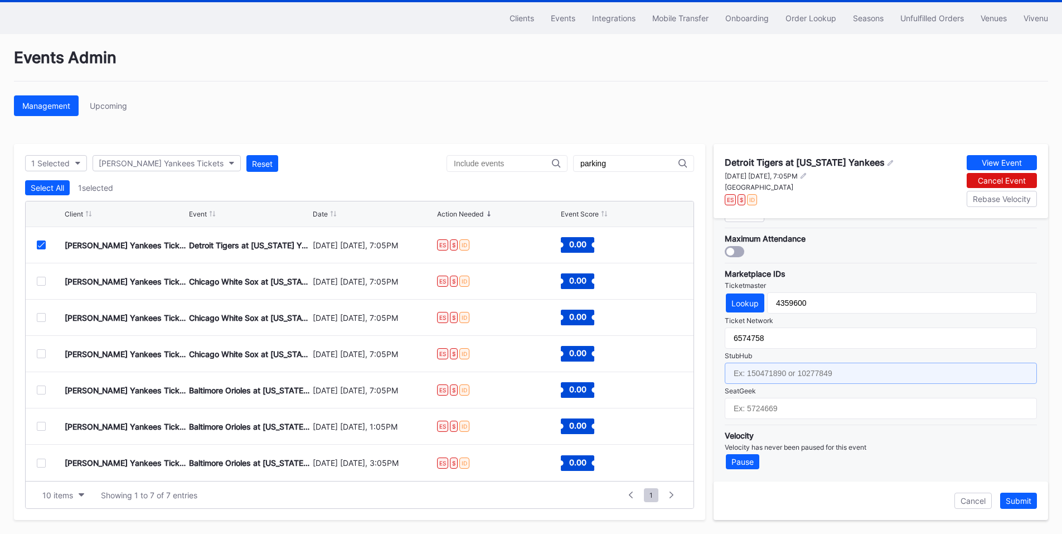
click at [778, 368] on input "text" at bounding box center [881, 372] width 312 height 21
paste input "154625091"
type input "154625091"
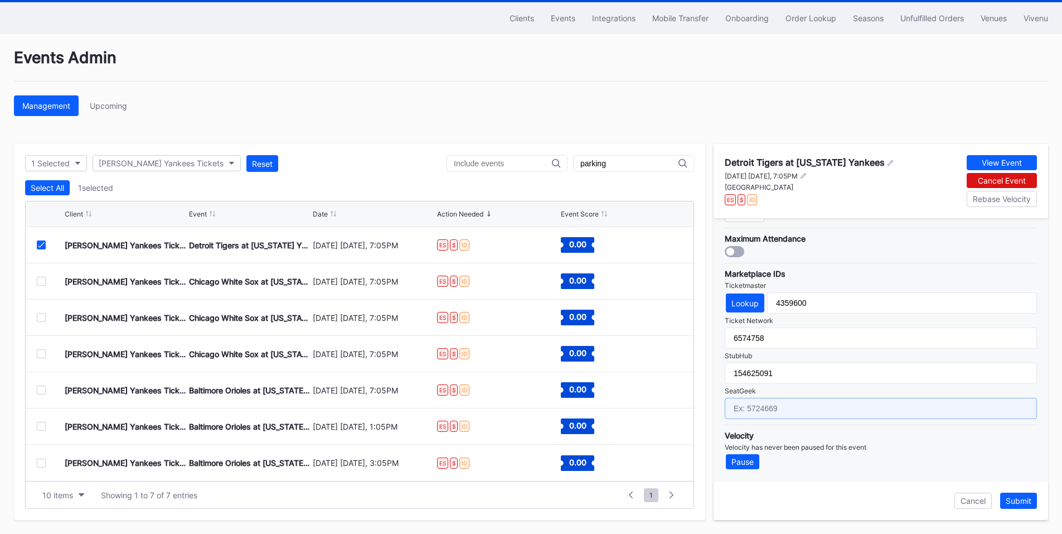
drag, startPoint x: 767, startPoint y: 415, endPoint x: 826, endPoint y: 415, distance: 59.1
click at [767, 415] on input "text" at bounding box center [881, 408] width 312 height 21
paste input "17022818"
type input "17022818"
click at [1020, 505] on button "Submit" at bounding box center [1018, 500] width 37 height 16
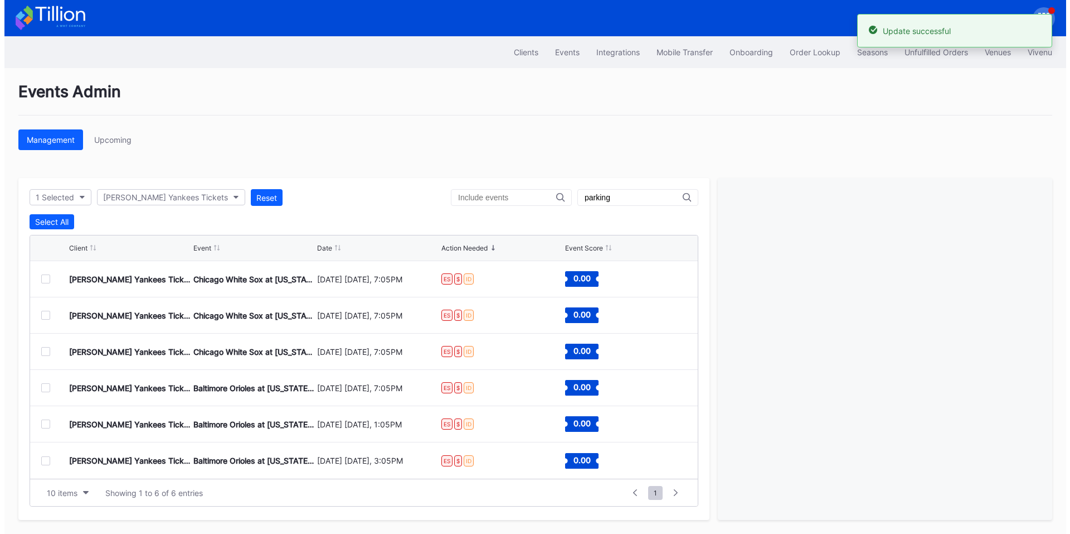
scroll to position [0, 0]
click at [37, 244] on div "Client Event Date Action Needed Event Score" at bounding box center [363, 248] width 674 height 26
click at [43, 281] on div at bounding box center [41, 278] width 9 height 9
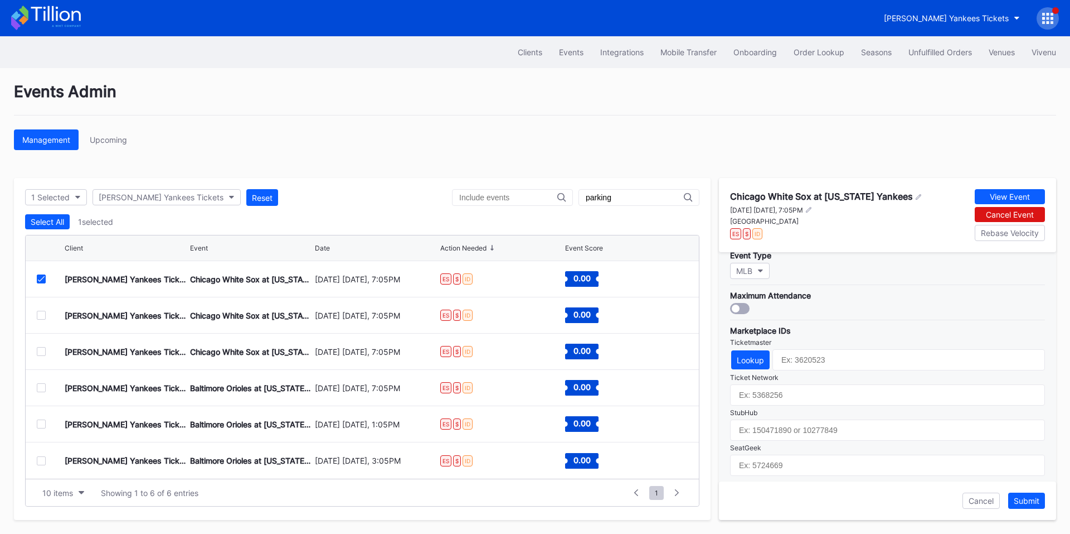
scroll to position [361, 0]
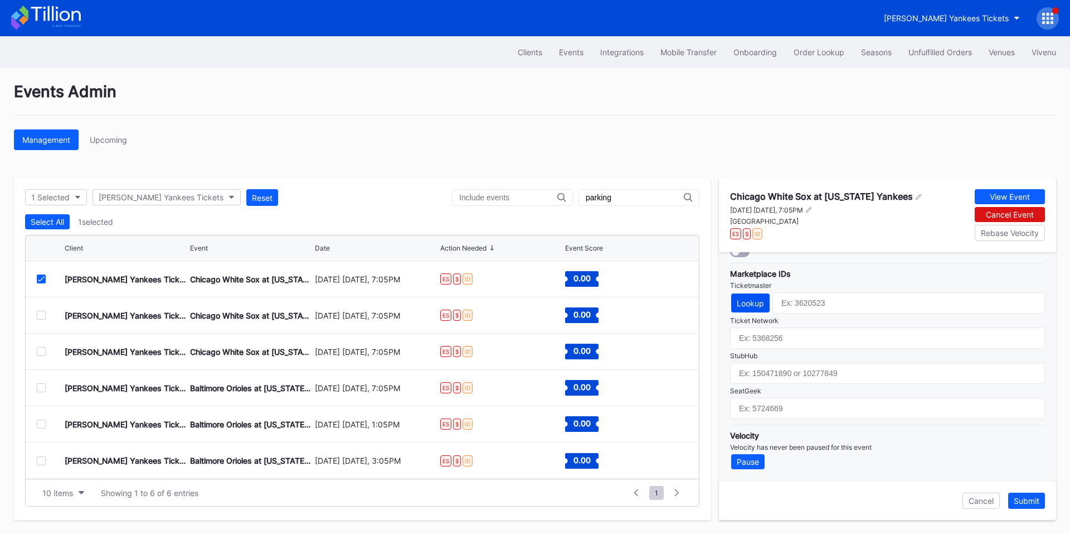
click at [743, 306] on div "Lookup" at bounding box center [750, 302] width 27 height 9
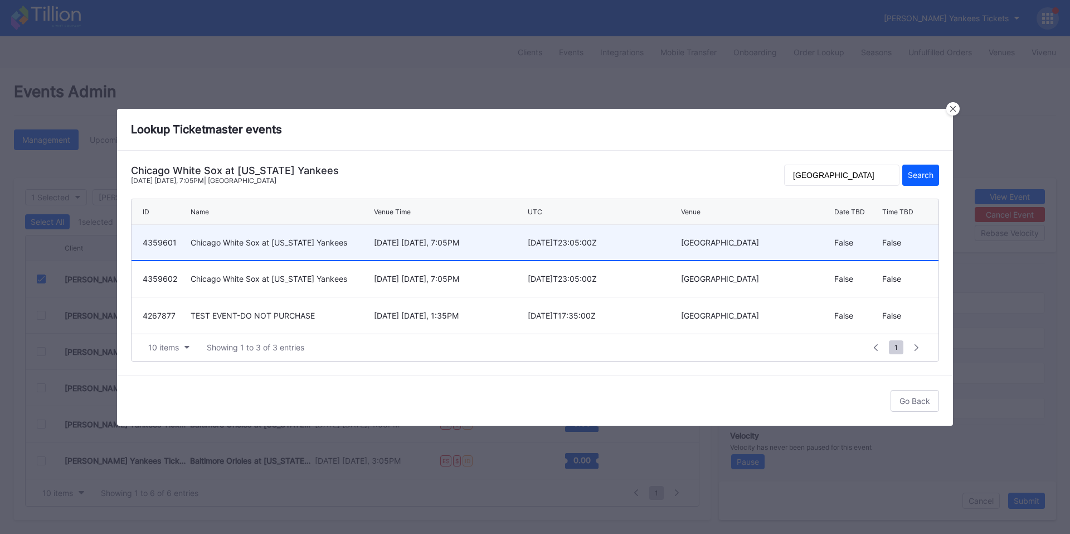
click at [481, 235] on div "[DATE] [DATE], 7:05PM" at bounding box center [449, 242] width 151 height 35
type input "4359601"
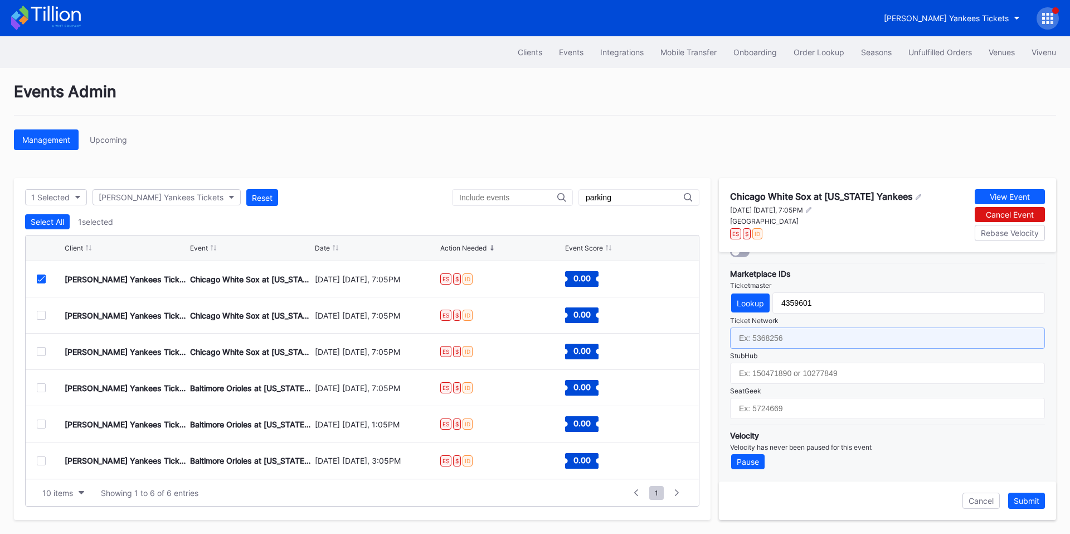
click at [807, 339] on input "text" at bounding box center [887, 337] width 315 height 21
paste input "6574767"
type input "6574767"
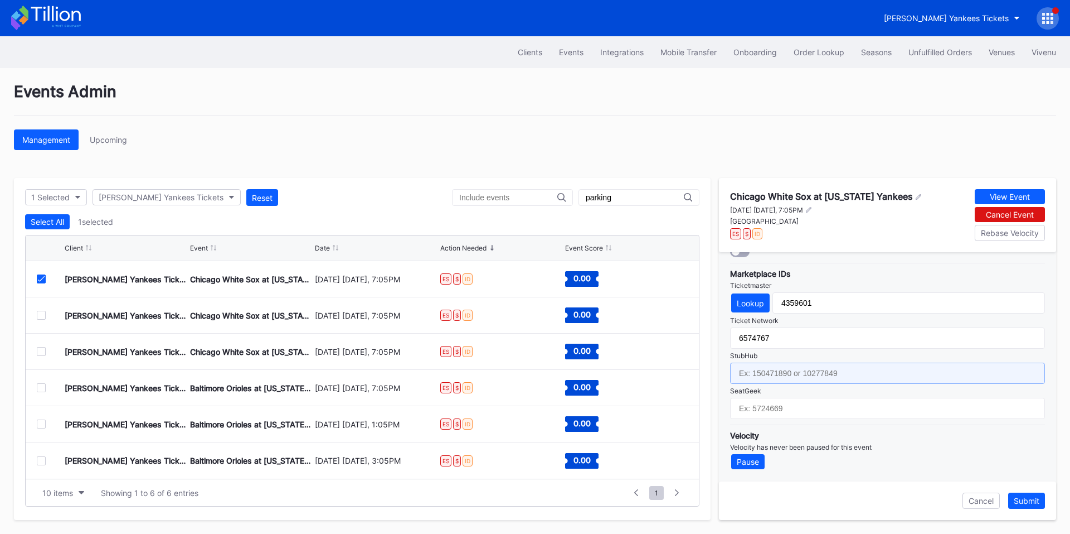
click at [779, 374] on input "text" at bounding box center [887, 372] width 315 height 21
paste input "154625179"
type input "154625179"
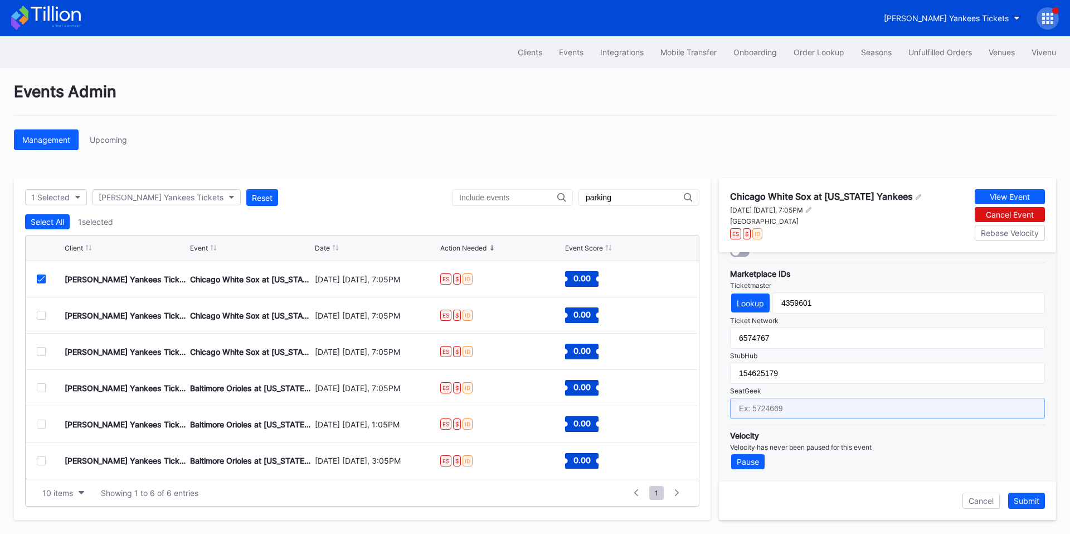
click at [786, 406] on input "text" at bounding box center [887, 408] width 315 height 21
paste input "17022820"
type input "17022820"
click at [1034, 504] on div "Submit" at bounding box center [1027, 500] width 26 height 9
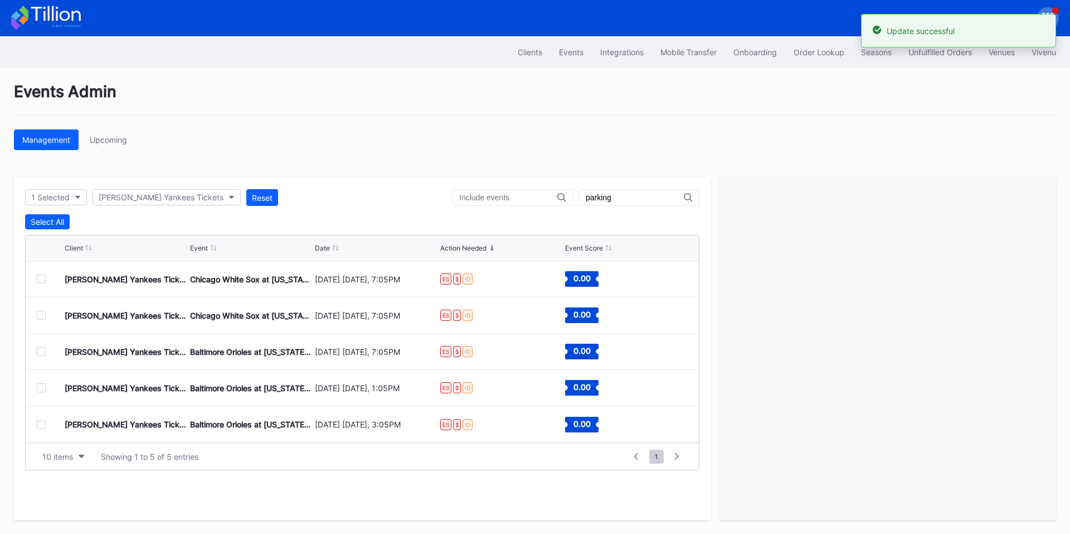
click at [41, 275] on div at bounding box center [41, 278] width 9 height 9
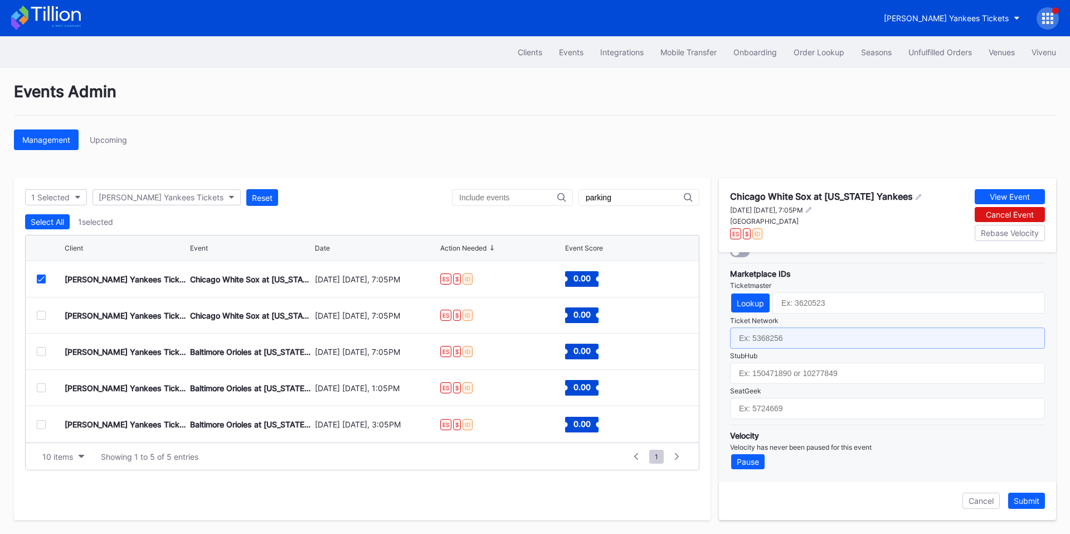
click at [783, 336] on input "text" at bounding box center [887, 337] width 315 height 21
paste input "6574768"
type input "6574768"
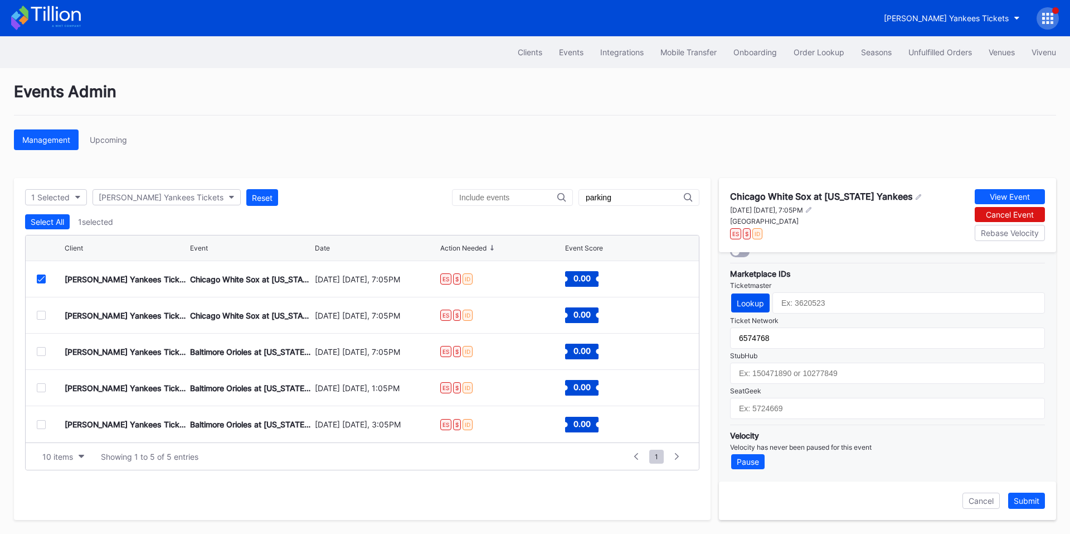
click at [762, 302] on div "Lookup" at bounding box center [750, 302] width 27 height 9
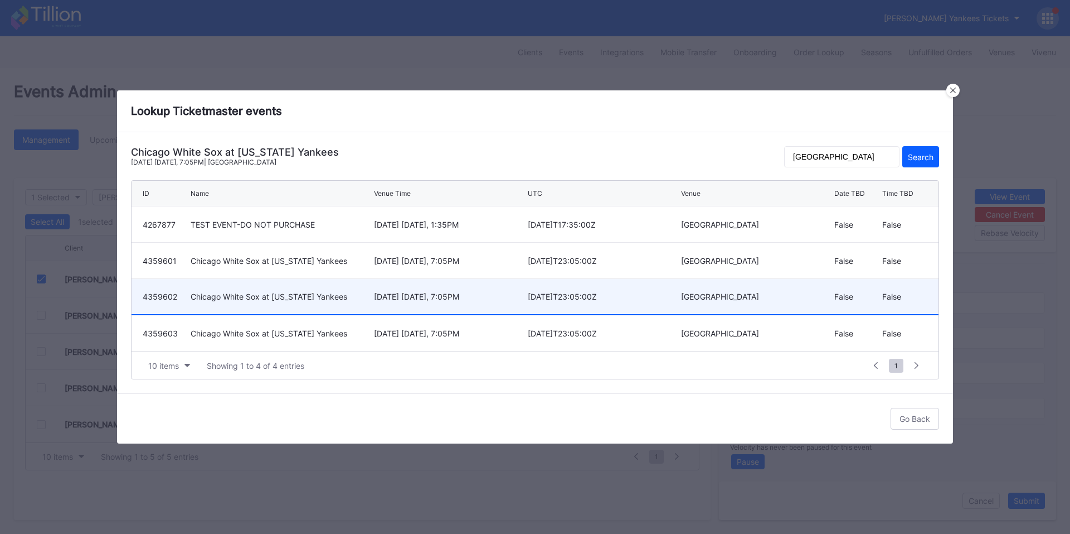
click at [463, 297] on div "[DATE] [DATE], 7:05PM" at bounding box center [449, 296] width 151 height 9
type input "4359602"
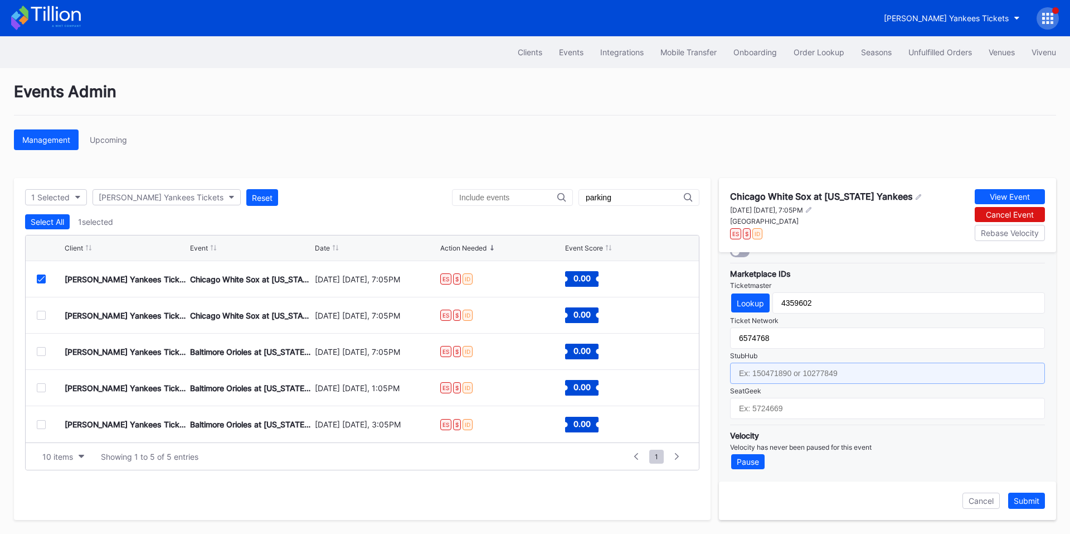
click at [786, 375] on input "text" at bounding box center [887, 372] width 315 height 21
paste input "154625182"
type input "154625182"
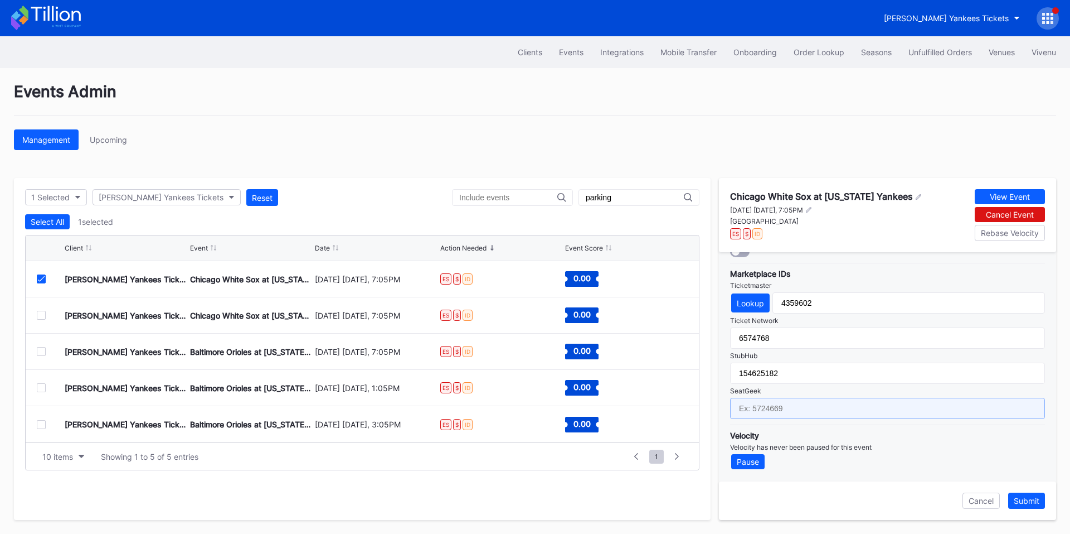
click at [774, 413] on input "text" at bounding box center [887, 408] width 315 height 21
paste input "17022819"
type input "17022819"
click at [1023, 502] on div "Submit" at bounding box center [1027, 500] width 26 height 9
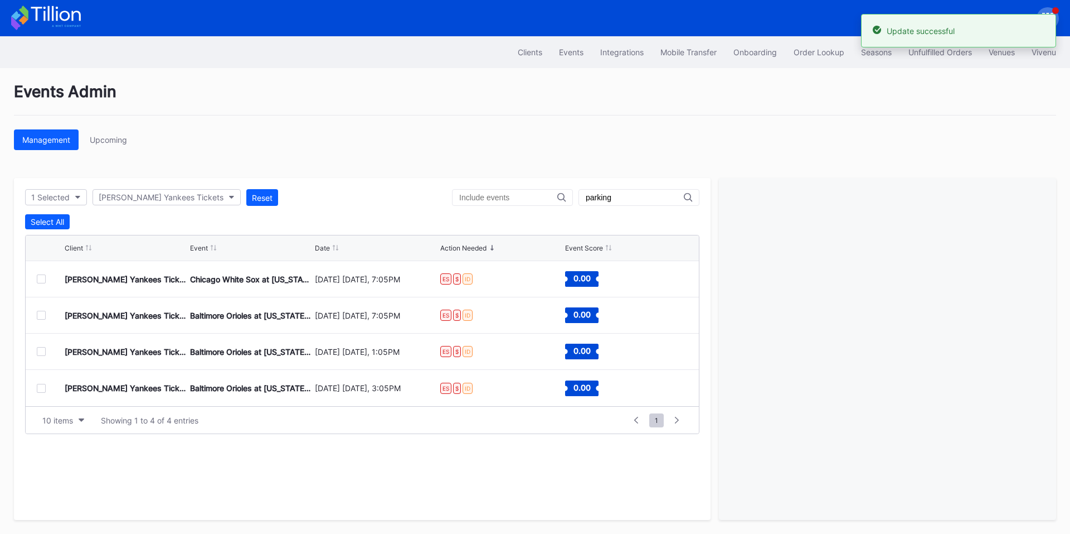
click at [42, 282] on div at bounding box center [41, 278] width 9 height 9
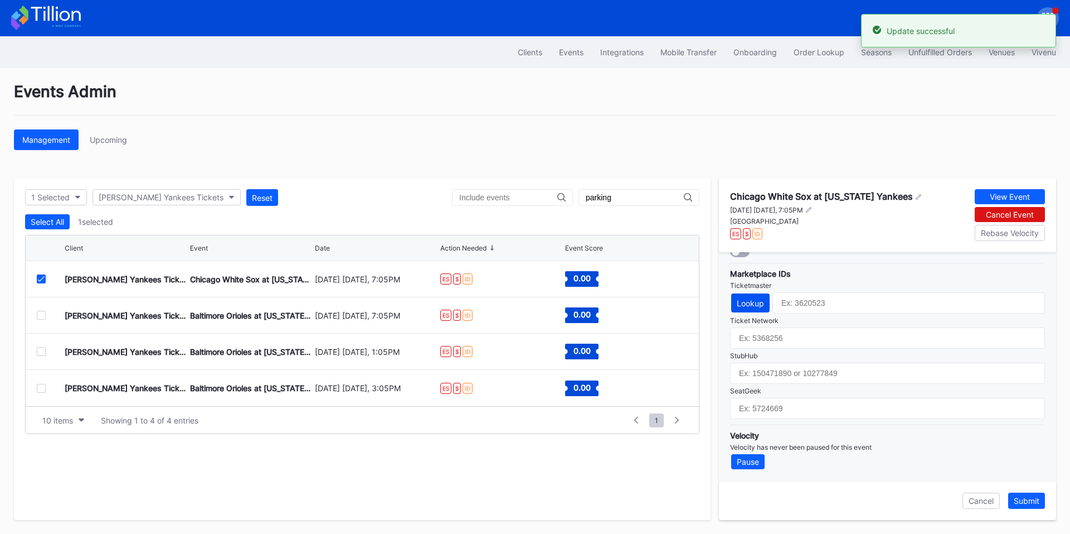
click at [766, 308] on button "Lookup" at bounding box center [750, 302] width 38 height 19
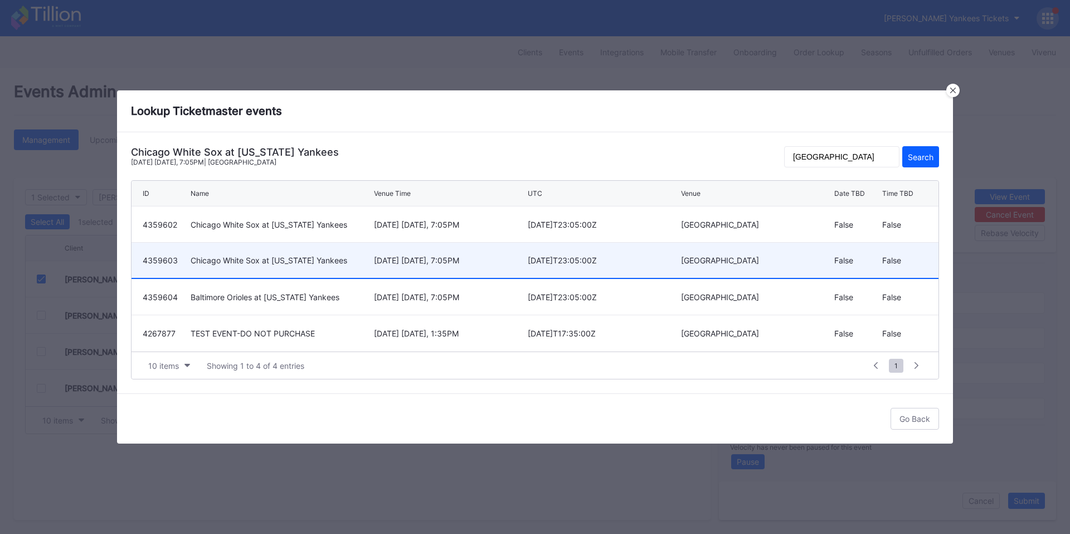
click at [482, 257] on div "[DATE] [DATE], 7:05PM" at bounding box center [449, 259] width 151 height 9
type input "4359603"
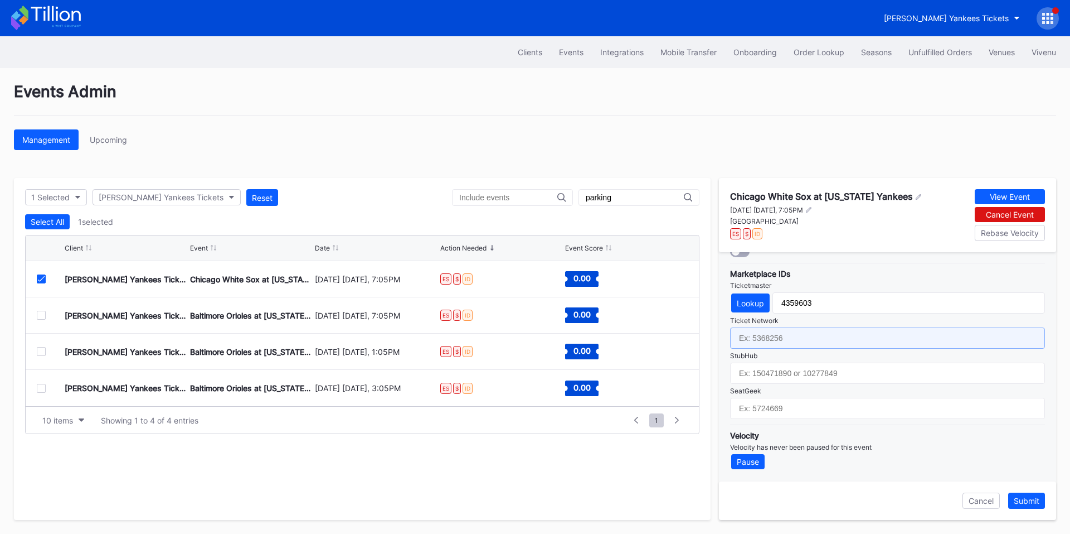
click at [774, 343] on input "text" at bounding box center [887, 337] width 315 height 21
paste input "6574770"
type input "6574770"
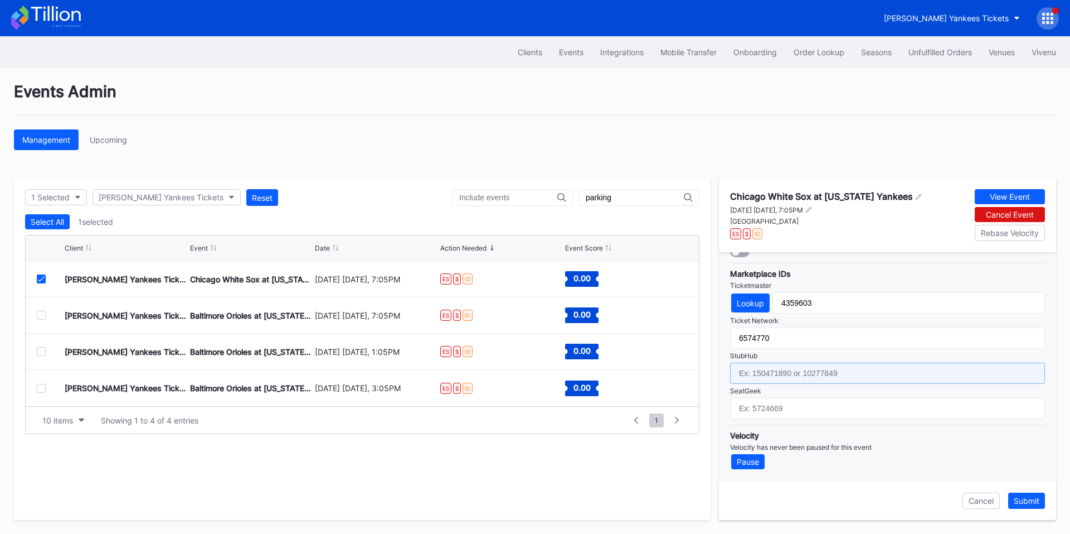
click at [778, 374] on input "text" at bounding box center [887, 372] width 315 height 21
paste input "154625180"
type input "154625180"
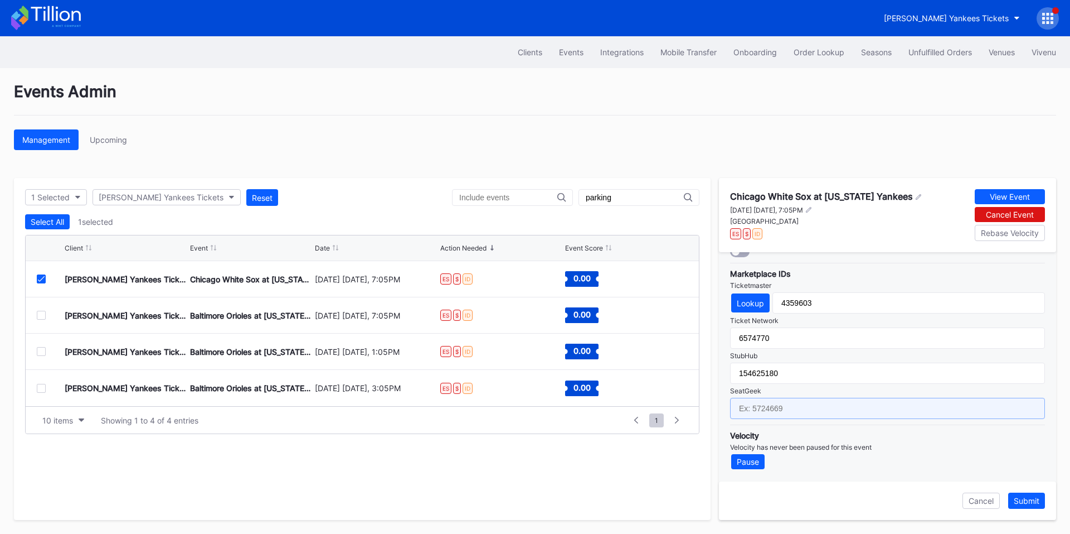
click at [786, 411] on input "text" at bounding box center [887, 408] width 315 height 21
paste input "17022821"
type input "17022821"
click at [1033, 501] on div "Submit" at bounding box center [1027, 500] width 26 height 9
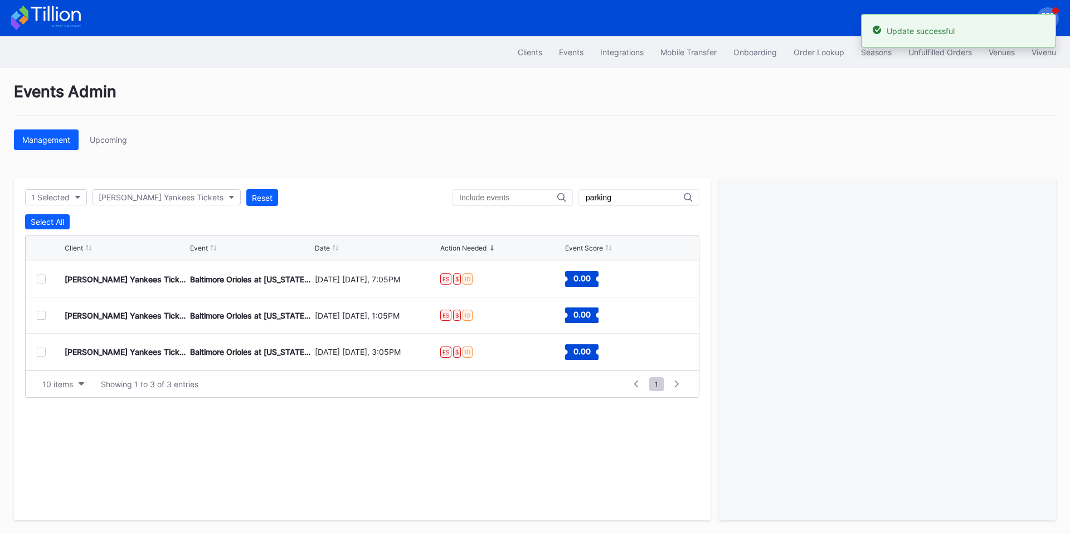
click at [42, 277] on div at bounding box center [41, 278] width 9 height 9
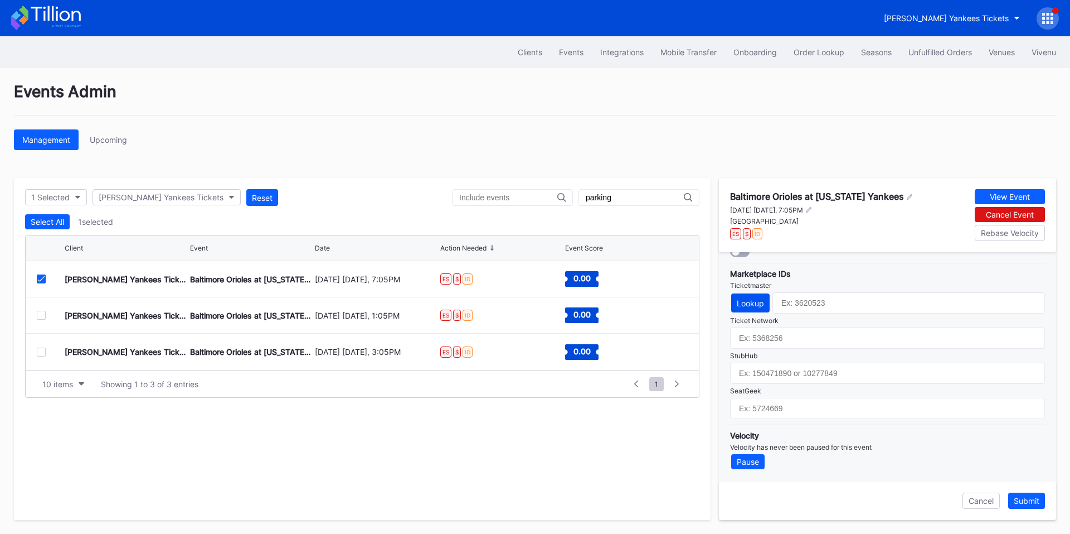
click at [760, 307] on div "Lookup" at bounding box center [750, 302] width 27 height 9
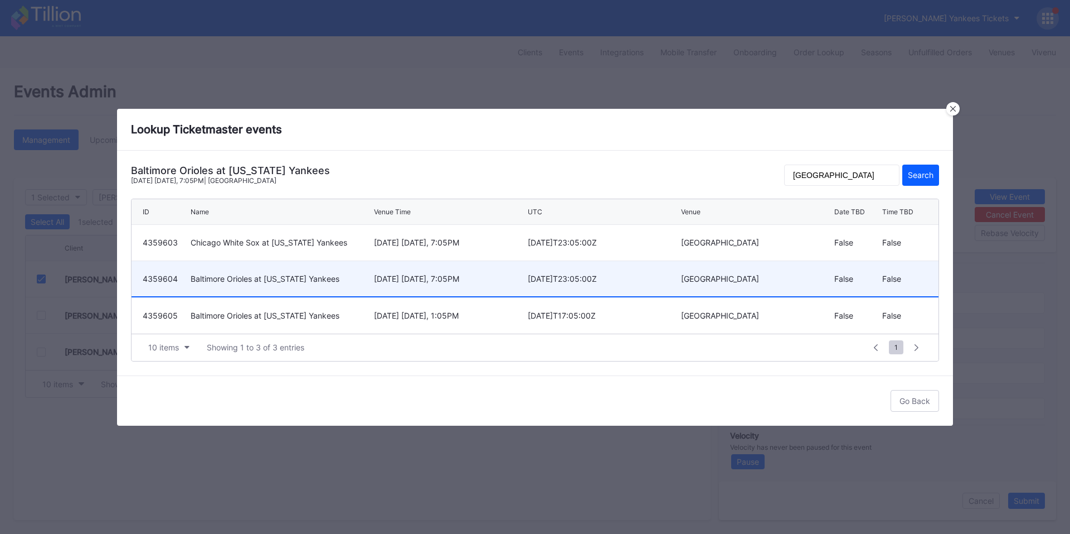
click at [455, 282] on div "[DATE] [DATE], 7:05PM" at bounding box center [449, 278] width 151 height 9
type input "4359604"
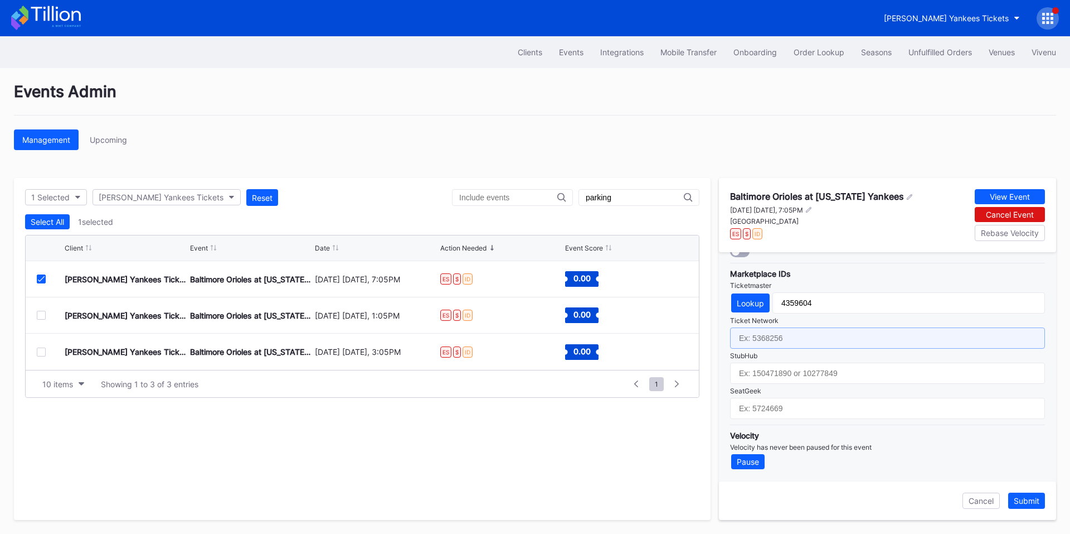
drag, startPoint x: 795, startPoint y: 334, endPoint x: 843, endPoint y: 295, distance: 61.5
click at [795, 334] on input "text" at bounding box center [887, 337] width 315 height 21
paste input "6574776"
type input "6574776"
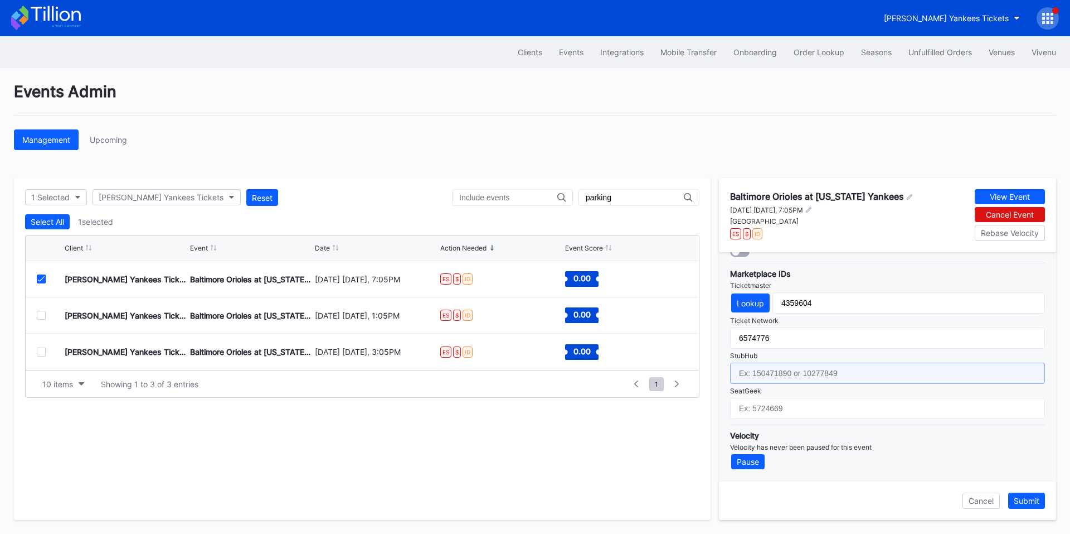
click at [807, 371] on input "text" at bounding box center [887, 372] width 315 height 21
paste input "154625283"
type input "154625283"
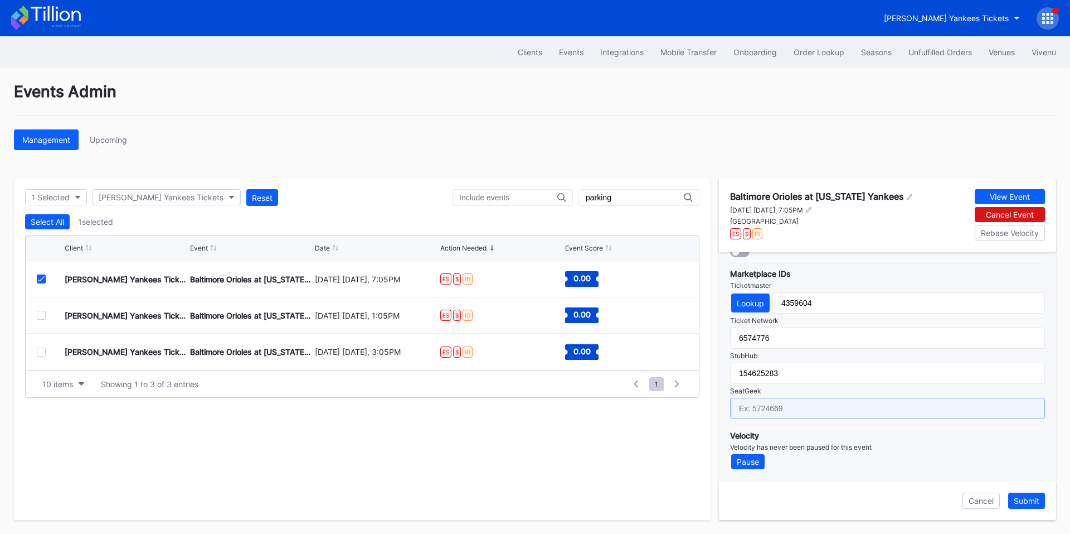
click at [769, 408] on input "text" at bounding box center [887, 408] width 315 height 21
paste input "17022822"
type input "17022822"
click at [1016, 492] on button "Submit" at bounding box center [1027, 500] width 37 height 16
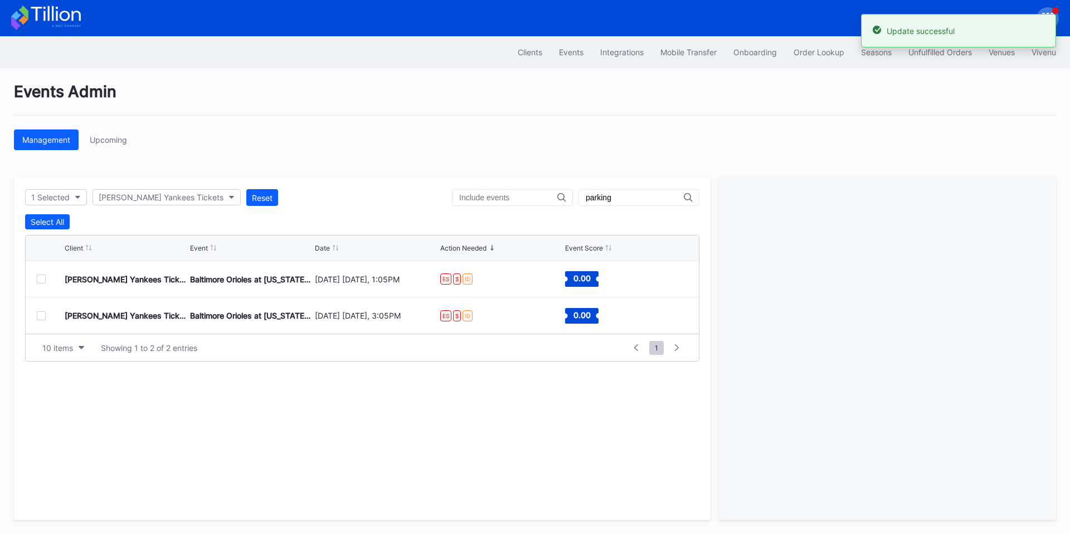
click at [41, 279] on div at bounding box center [41, 278] width 9 height 9
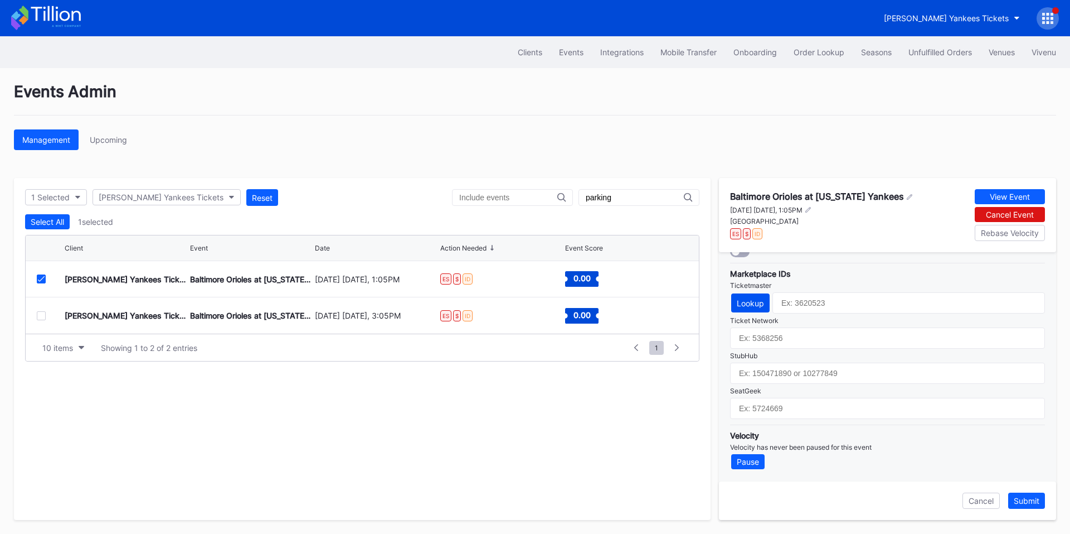
click at [755, 297] on button "Lookup" at bounding box center [750, 302] width 38 height 19
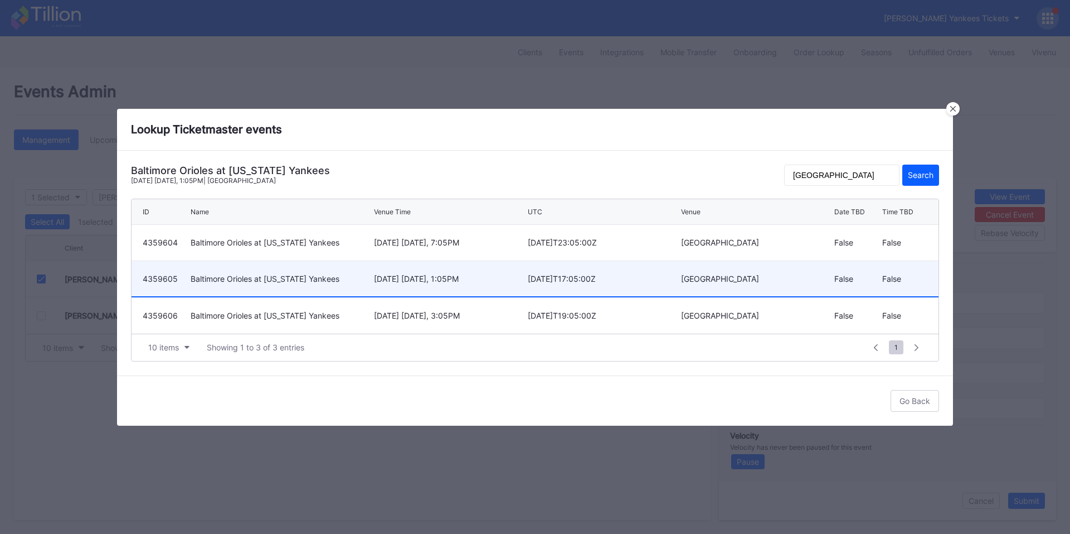
click at [488, 270] on div "[DATE] [DATE], 1:05PM" at bounding box center [449, 278] width 151 height 35
type input "4359605"
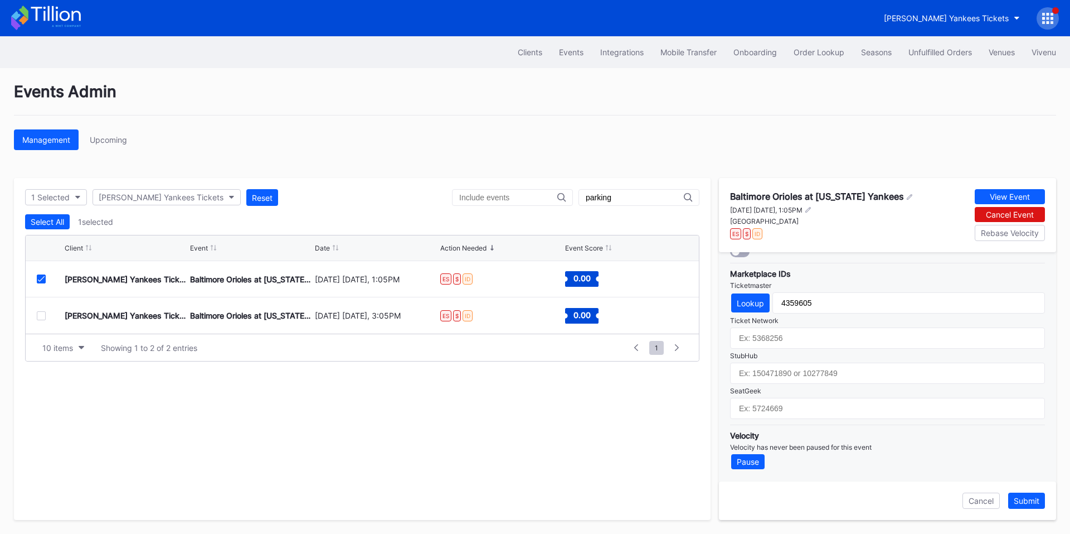
click at [800, 349] on div "Marketplace IDs Ticketmaster Lookup 4359605 Ticket Network StubHub SeatGeek" at bounding box center [887, 341] width 315 height 156
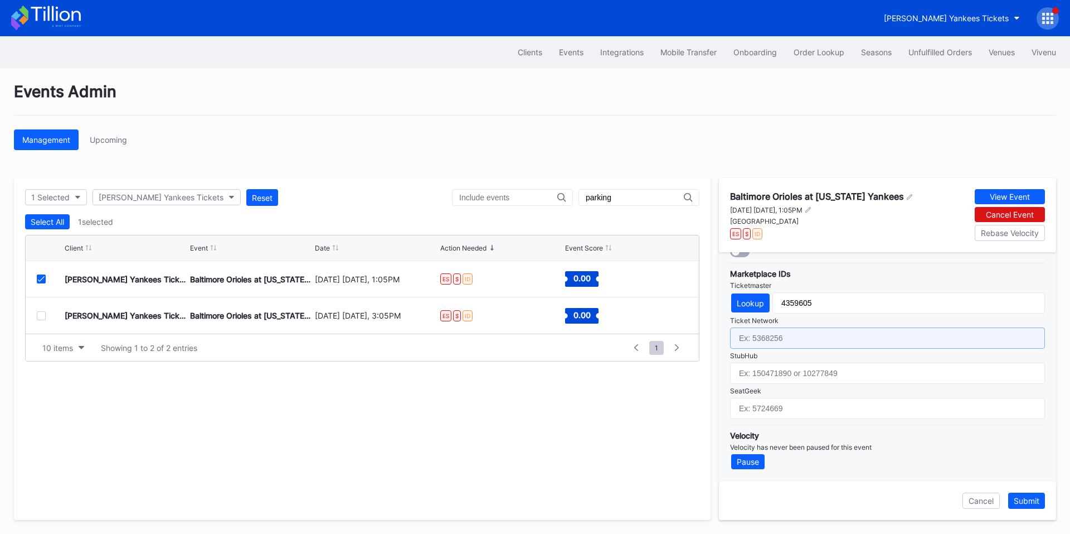
click at [820, 337] on input "text" at bounding box center [887, 337] width 315 height 21
paste input "6574777"
type input "6574777"
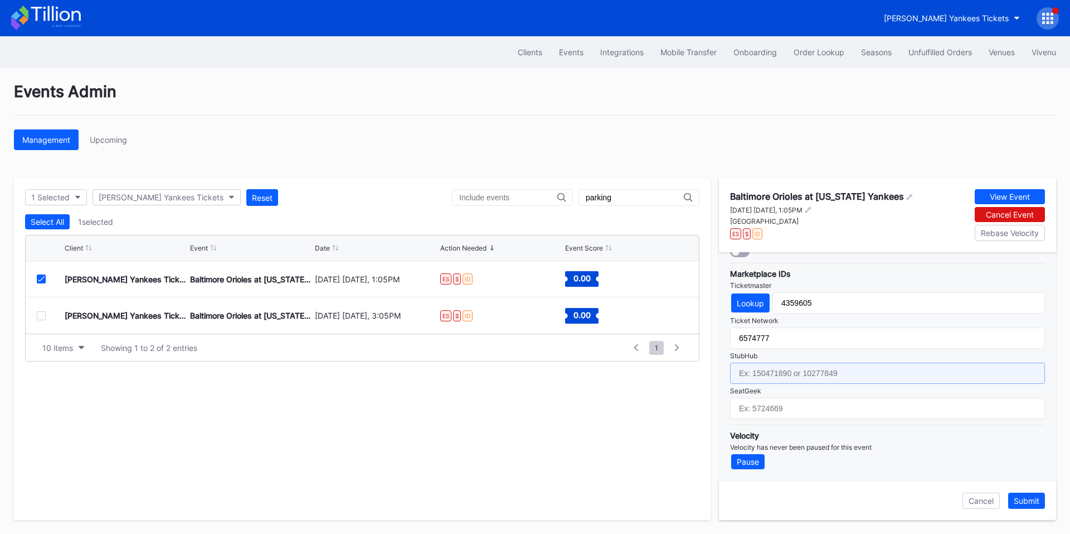
click at [766, 375] on input "text" at bounding box center [887, 372] width 315 height 21
paste input "154625281"
type input "154625281"
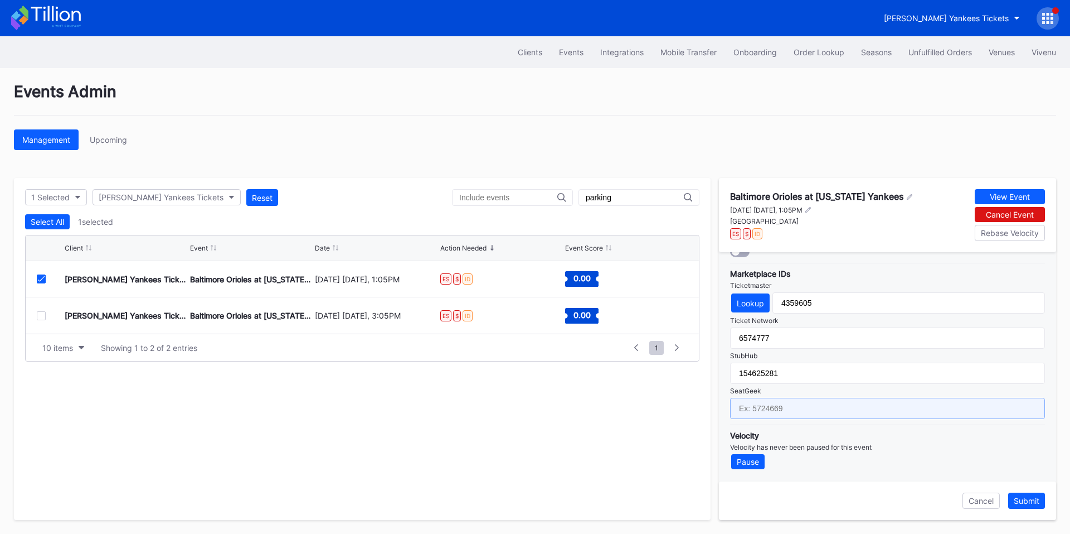
drag, startPoint x: 793, startPoint y: 404, endPoint x: 809, endPoint y: 406, distance: 16.4
click at [793, 404] on input "text" at bounding box center [887, 408] width 315 height 21
paste input "17022823"
type input "17022823"
click at [1030, 503] on div "Submit" at bounding box center [1027, 500] width 26 height 9
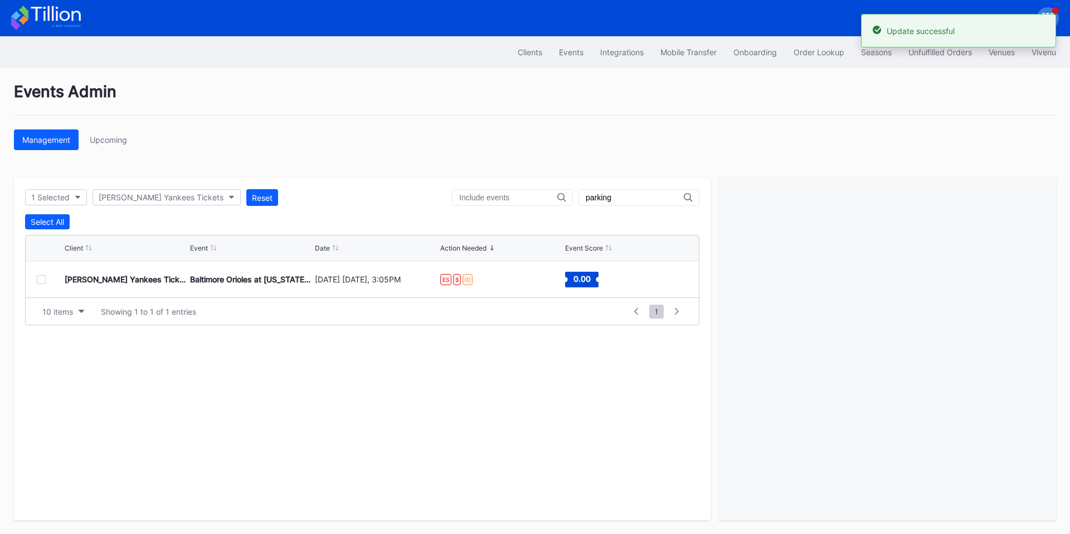
click at [37, 278] on div at bounding box center [41, 279] width 9 height 9
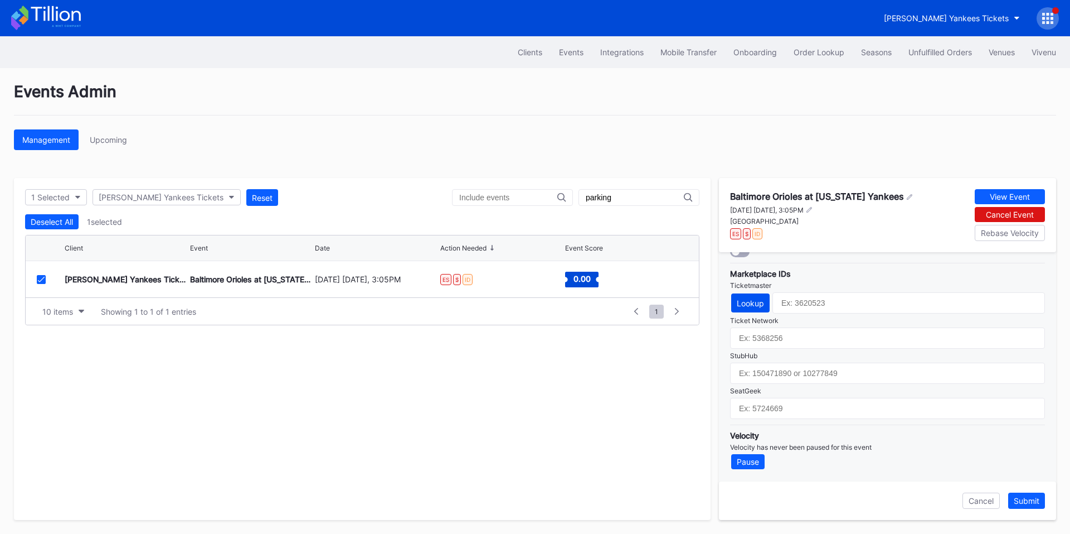
click at [740, 302] on div "Lookup" at bounding box center [750, 302] width 27 height 9
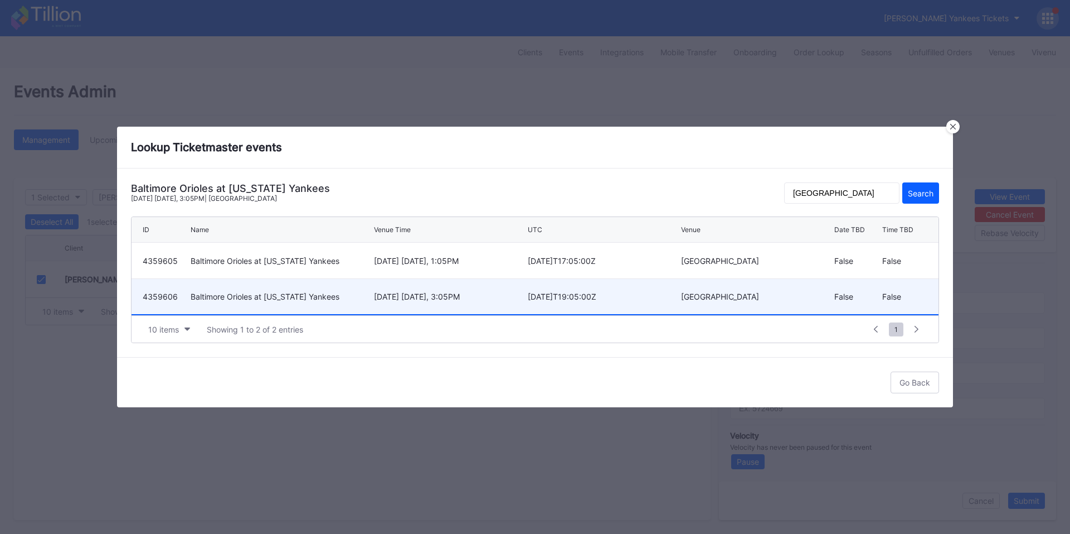
click at [493, 292] on div "[DATE] [DATE], 3:05PM" at bounding box center [449, 296] width 151 height 9
type input "4359606"
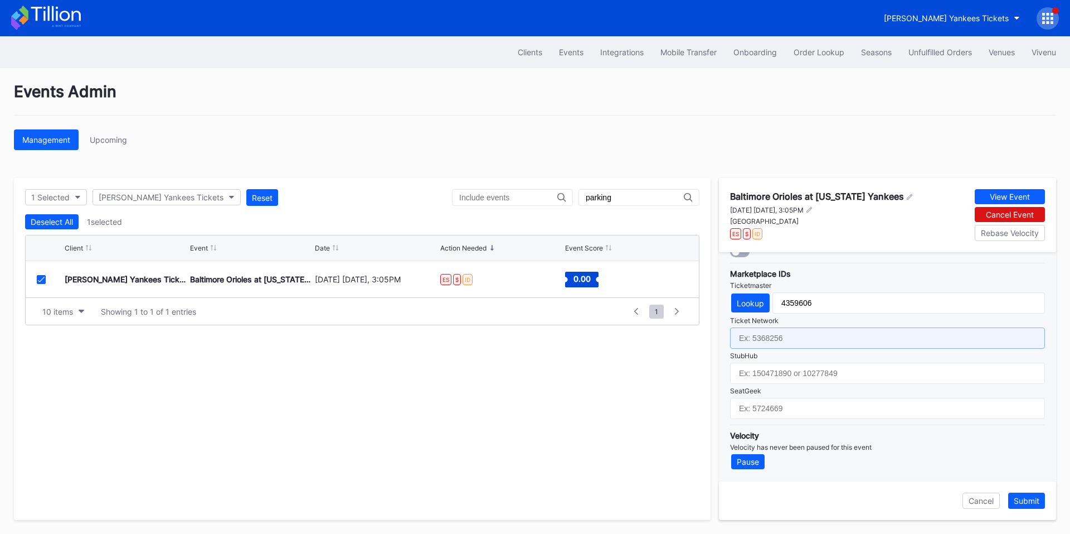
click at [812, 341] on input "text" at bounding box center [887, 337] width 315 height 21
paste input "6574778"
type input "6574778"
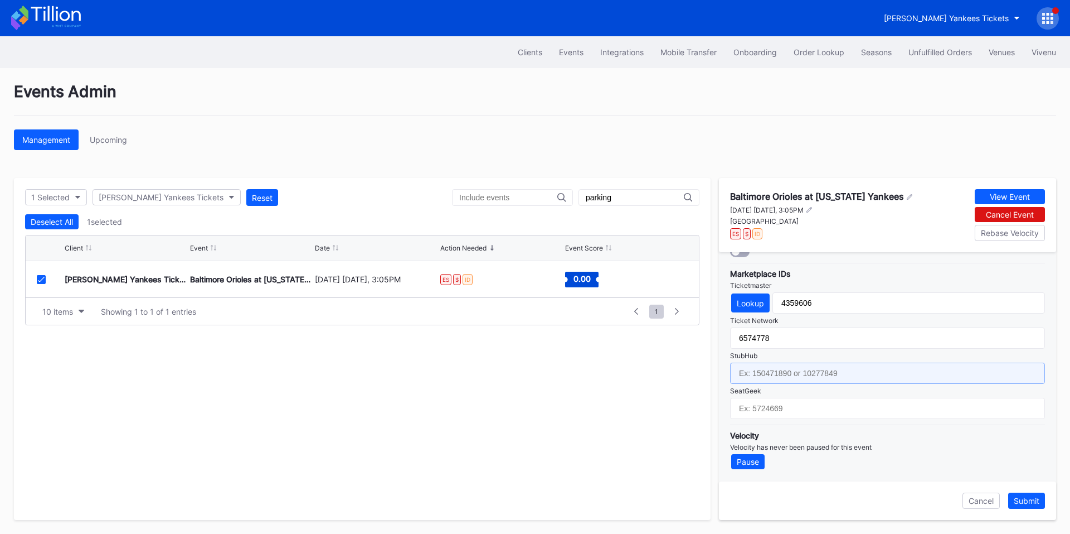
click at [776, 376] on input "text" at bounding box center [887, 372] width 315 height 21
paste input "154625282"
type input "154625282"
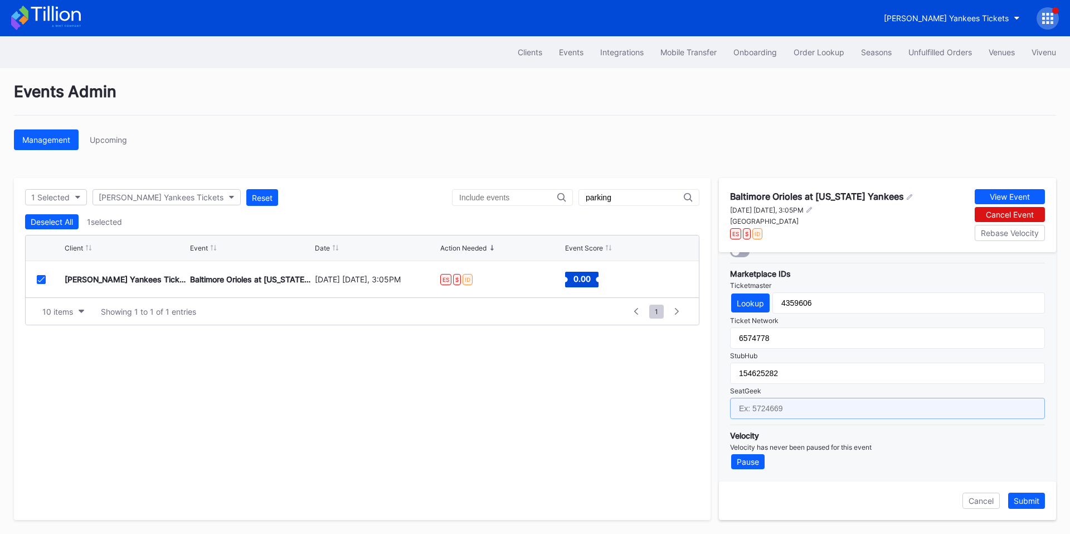
click at [774, 406] on input "text" at bounding box center [887, 408] width 315 height 21
paste input "17022824"
type input "17022824"
click at [1018, 500] on div "Submit" at bounding box center [1027, 500] width 26 height 9
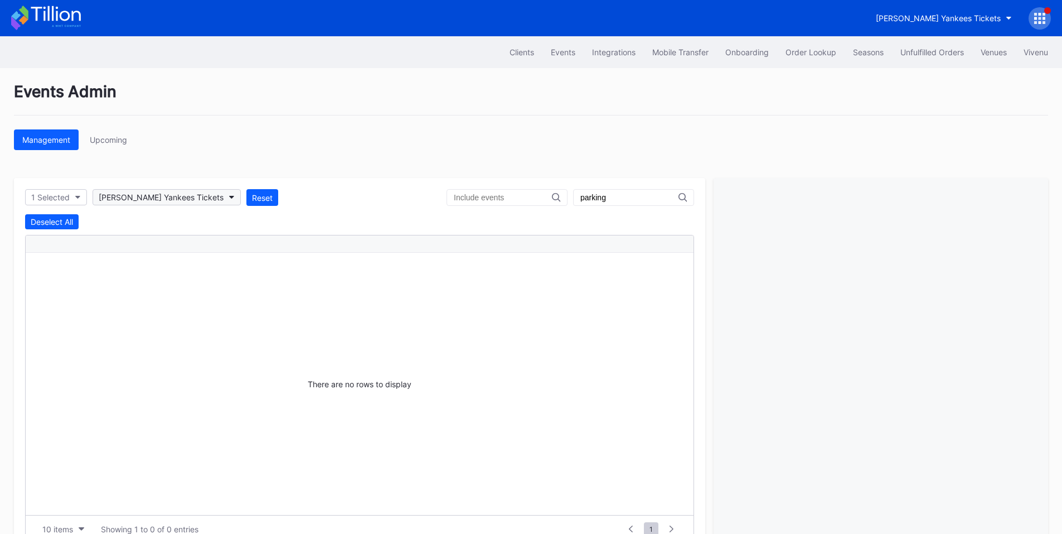
click at [182, 196] on div "[PERSON_NAME] Yankees Tickets" at bounding box center [161, 196] width 125 height 9
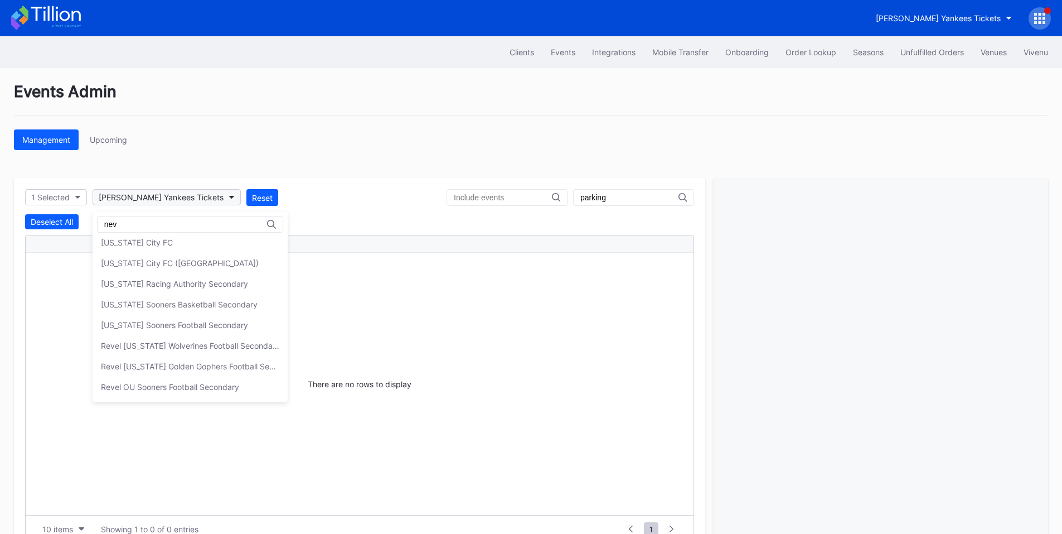
scroll to position [0, 0]
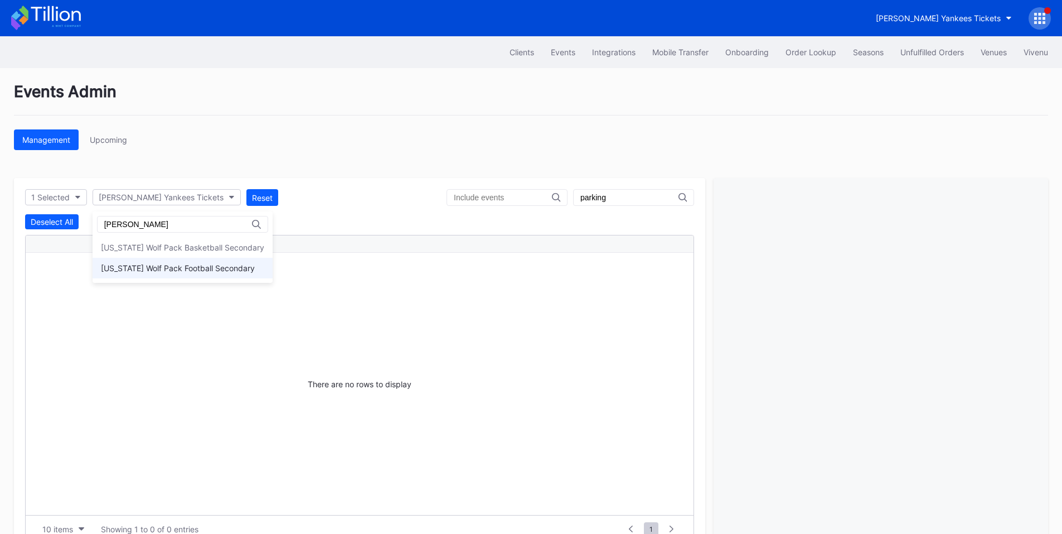
type input "[PERSON_NAME]"
click at [188, 270] on div "[US_STATE] Wolf Pack Football Secondary" at bounding box center [178, 267] width 154 height 9
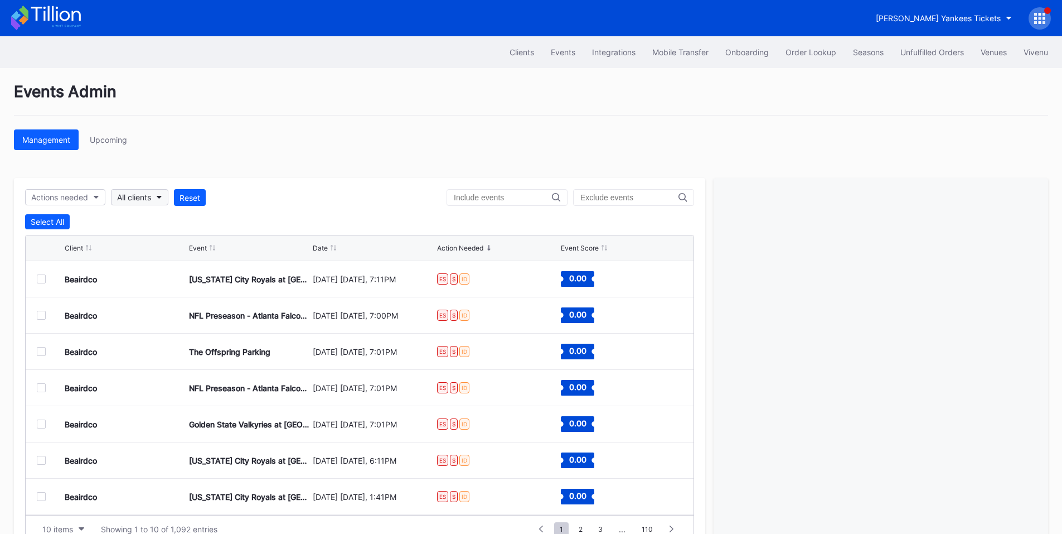
click at [142, 199] on div "All clients" at bounding box center [134, 196] width 34 height 9
type input "nev"
click at [188, 270] on div "Nevada Wolf Pack Football Secondary" at bounding box center [197, 267] width 154 height 9
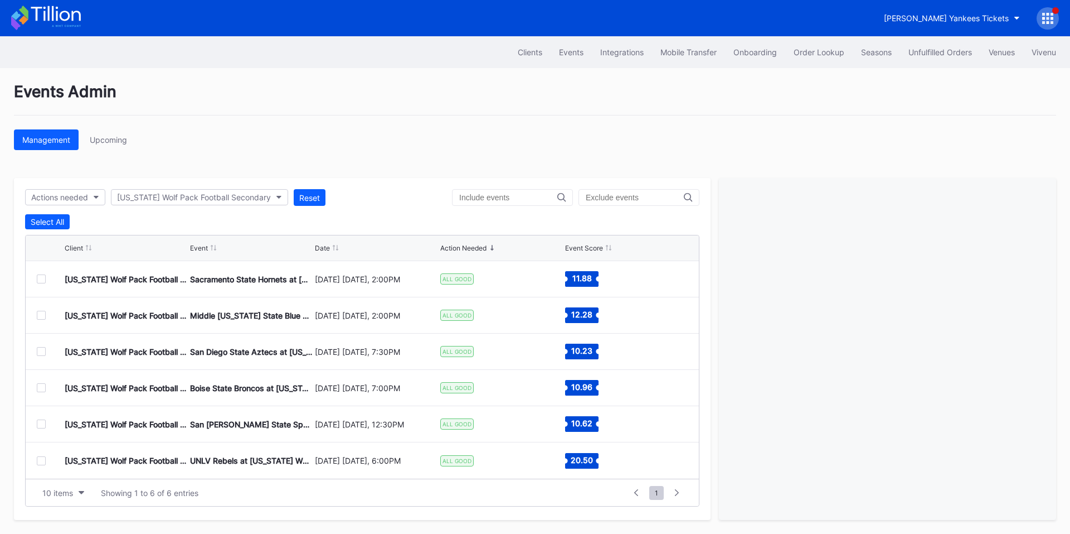
click at [38, 462] on div at bounding box center [41, 460] width 9 height 9
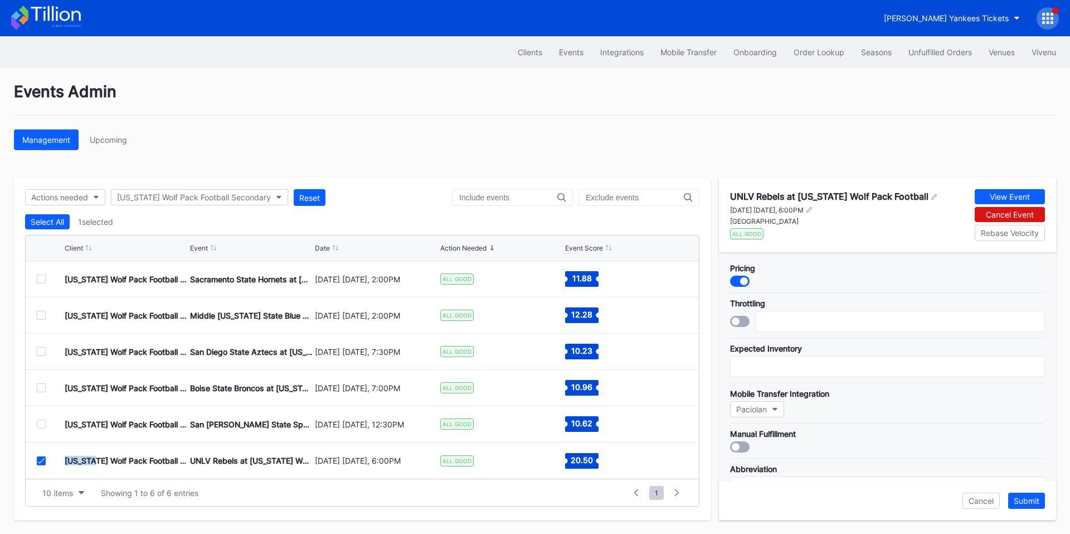
click at [38, 462] on icon at bounding box center [41, 461] width 7 height 6
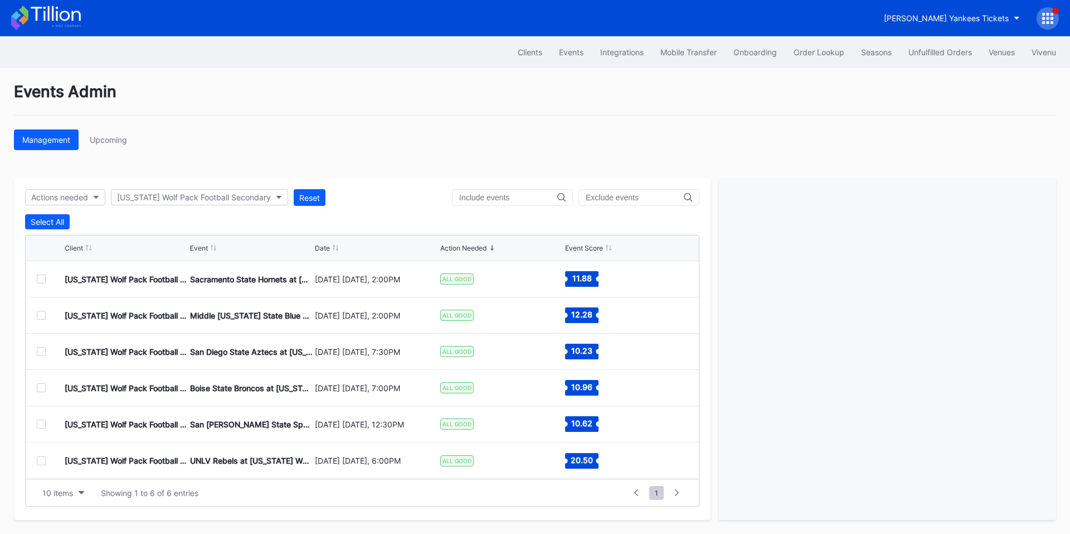
click at [38, 462] on div at bounding box center [41, 460] width 9 height 9
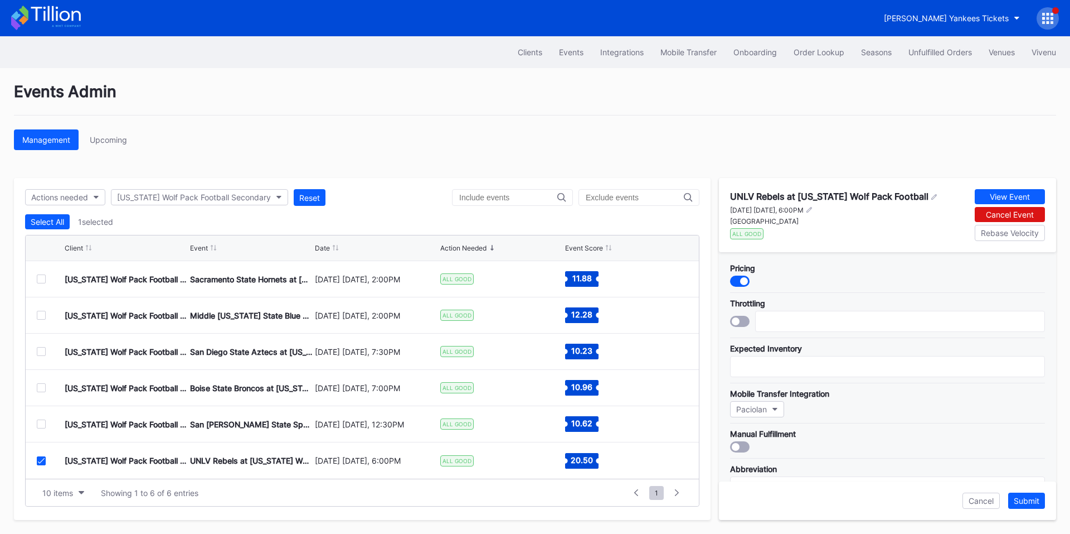
scroll to position [390, 0]
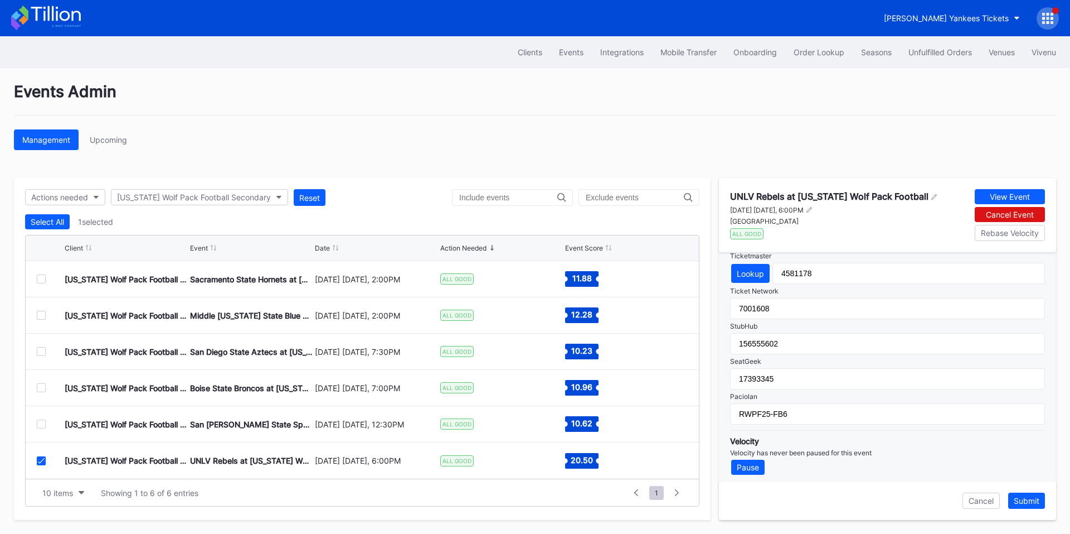
click at [40, 459] on icon at bounding box center [41, 461] width 7 height 6
